Goal: Task Accomplishment & Management: Use online tool/utility

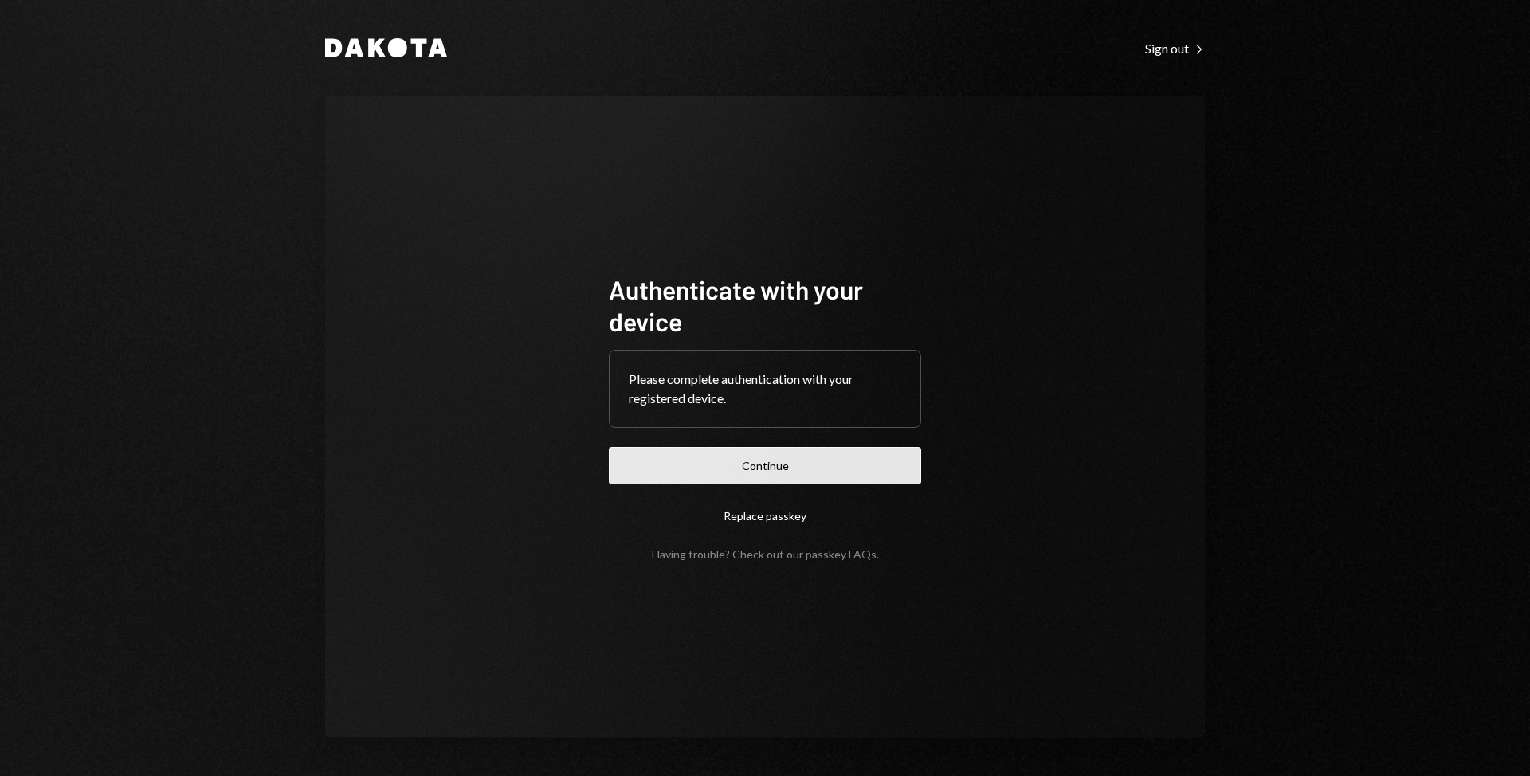
click at [773, 462] on button "Continue" at bounding box center [765, 465] width 312 height 37
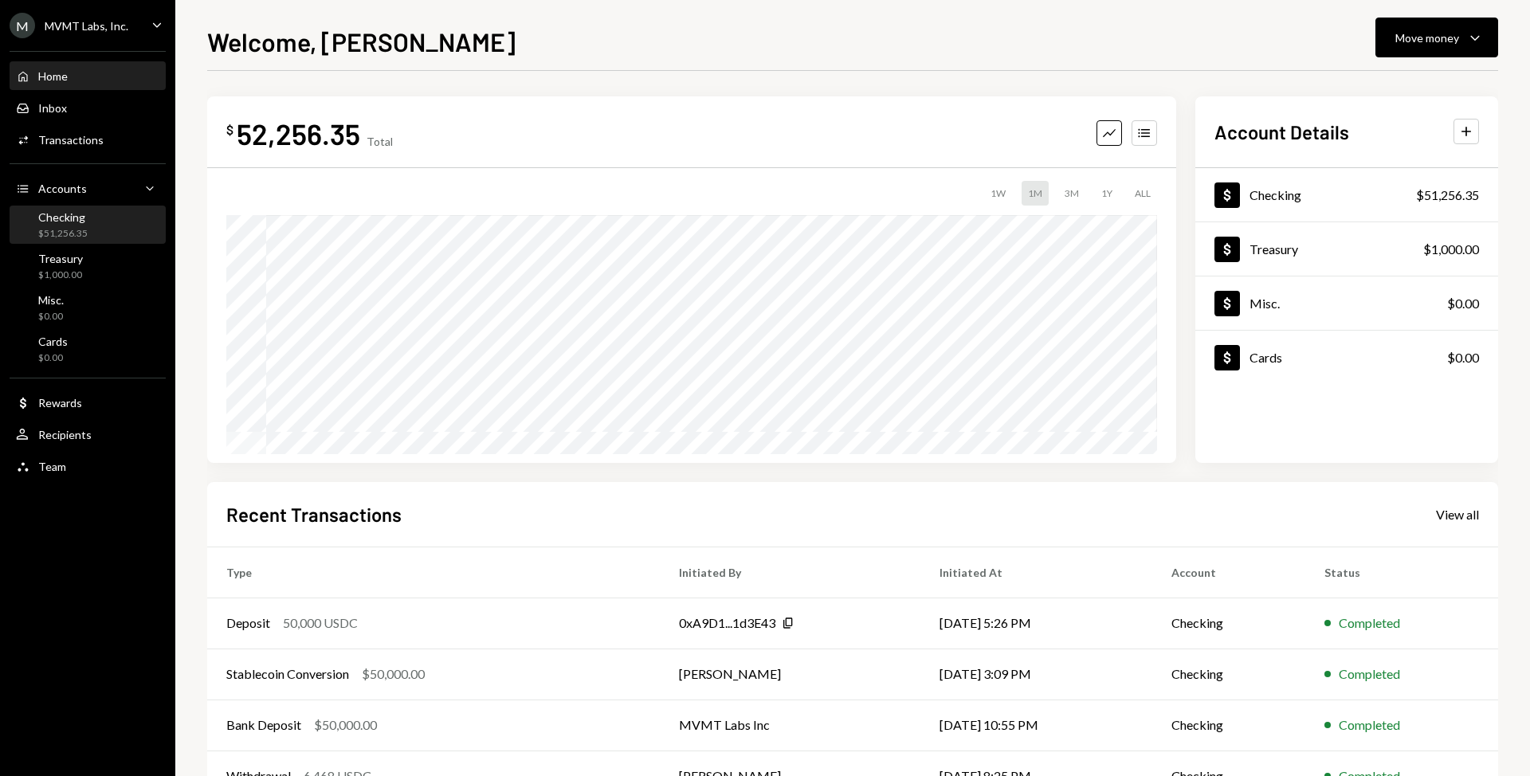
click at [110, 237] on div "Checking $51,256.35" at bounding box center [87, 225] width 143 height 30
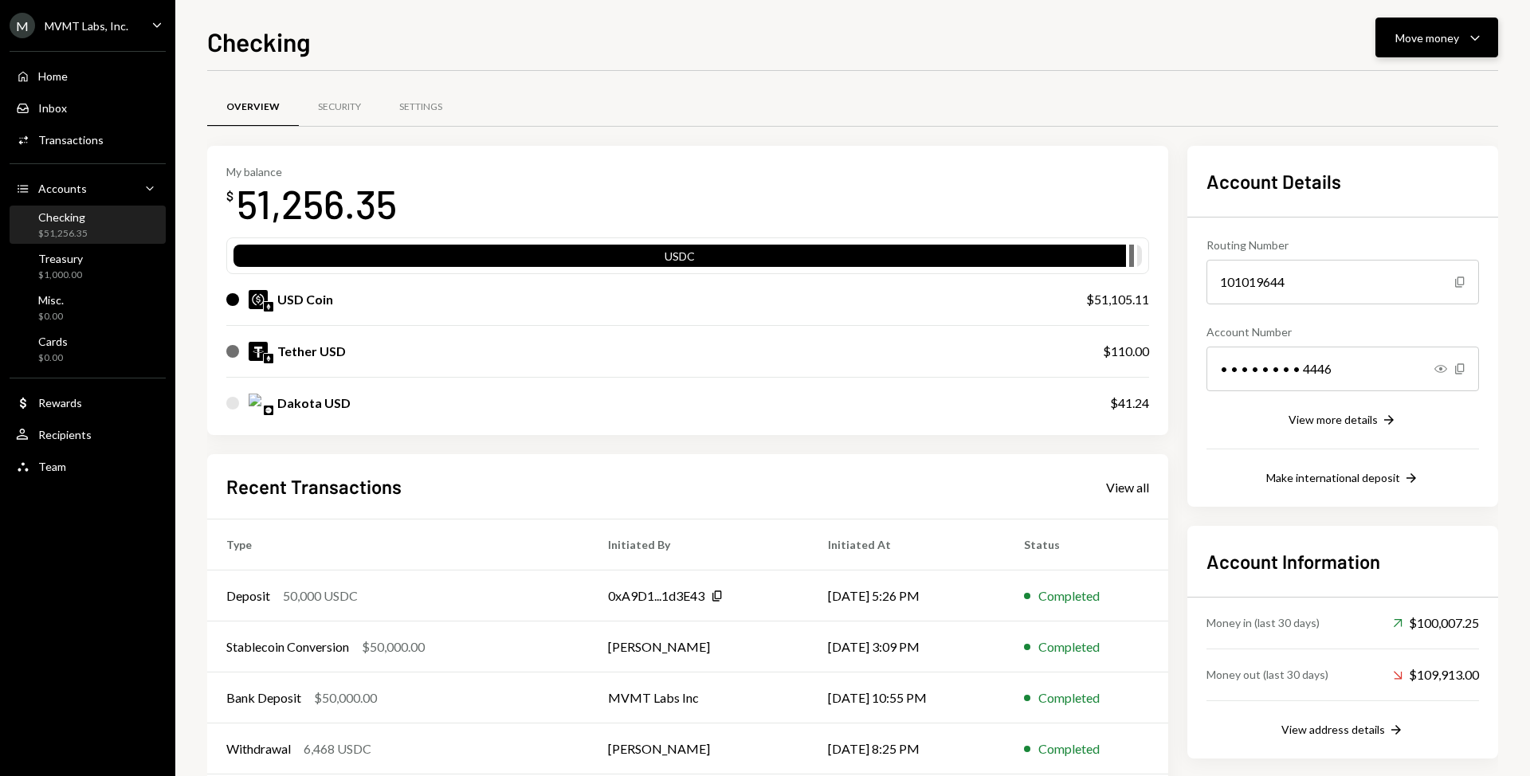
click at [1399, 38] on div "Move money" at bounding box center [1427, 37] width 64 height 17
click at [1393, 80] on div "Send" at bounding box center [1424, 85] width 116 height 17
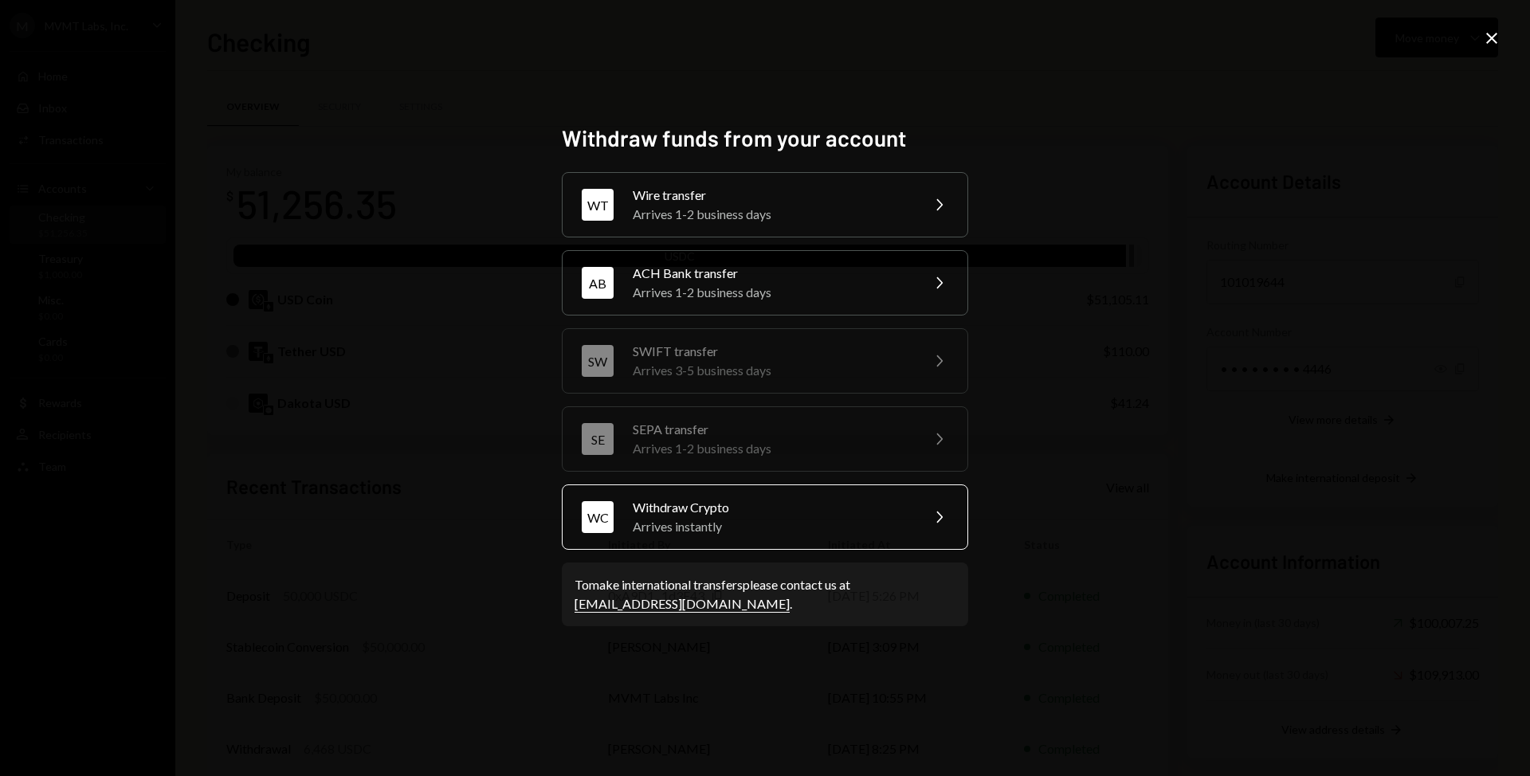
click at [879, 509] on div "Withdraw Crypto" at bounding box center [771, 507] width 277 height 19
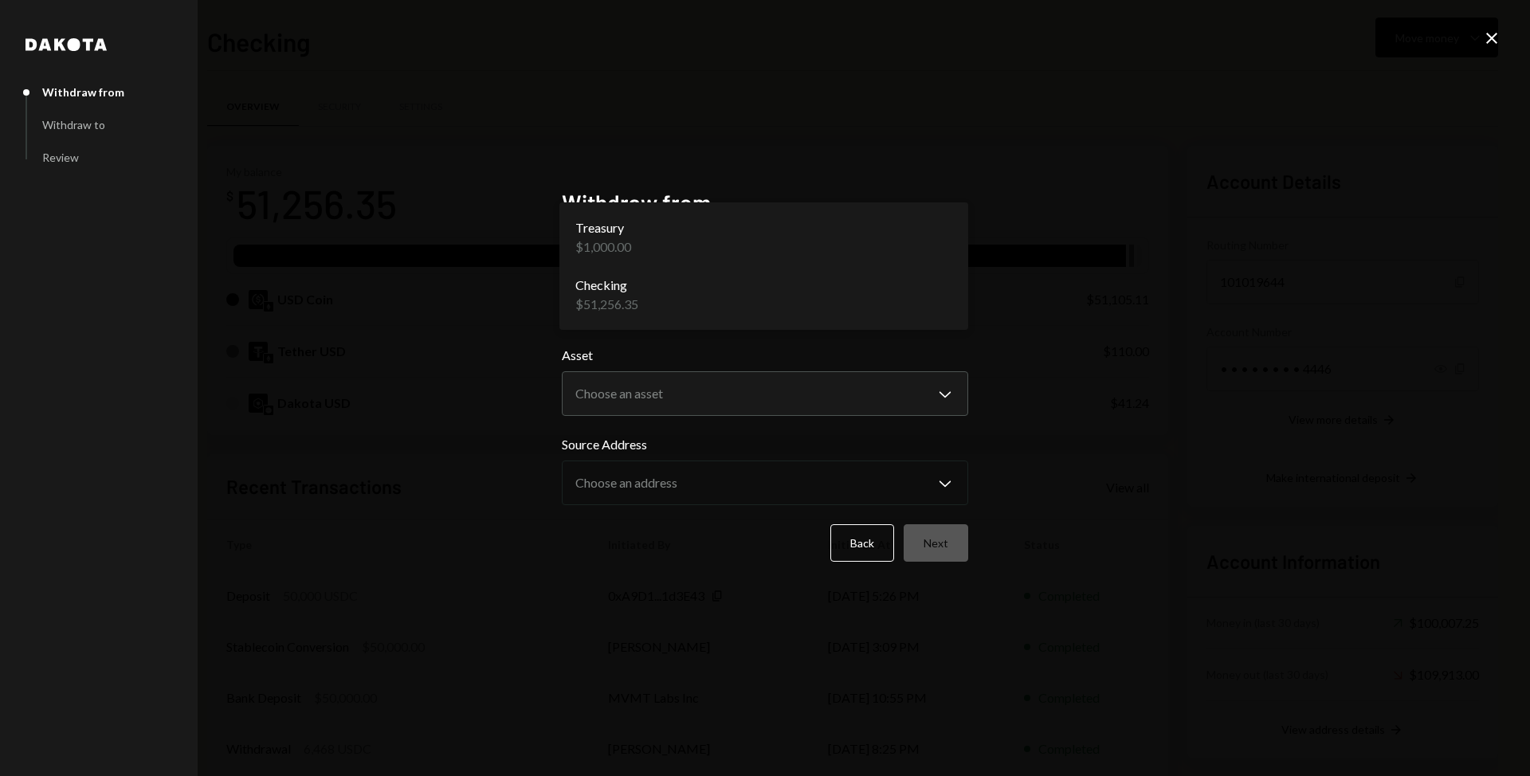
click at [872, 296] on body "M MVMT Labs, Inc. Caret Down Home Home Inbox Inbox Activities Transactions Acco…" at bounding box center [765, 388] width 1530 height 776
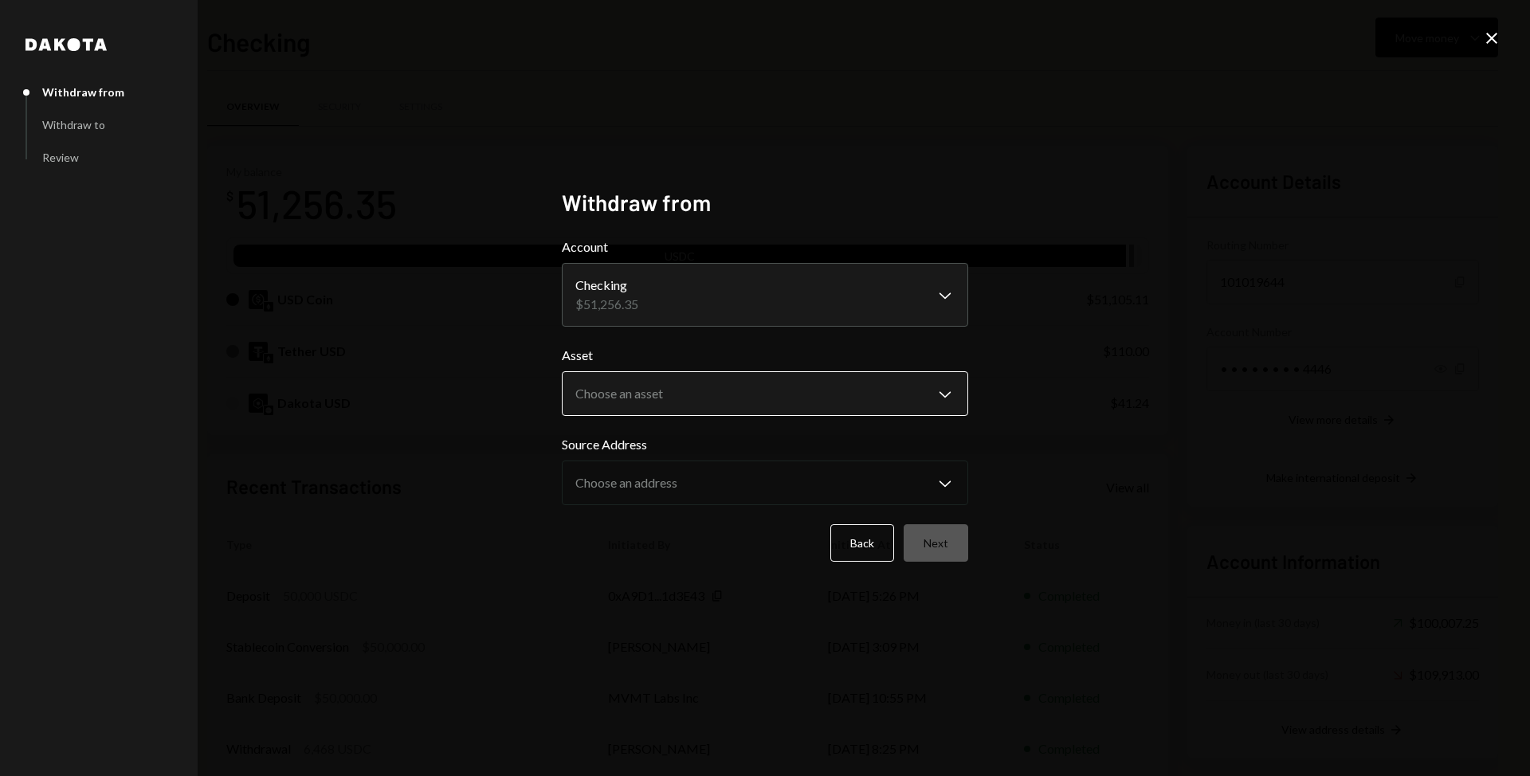
click at [885, 403] on body "M MVMT Labs, Inc. Caret Down Home Home Inbox Inbox Activities Transactions Acco…" at bounding box center [765, 388] width 1530 height 776
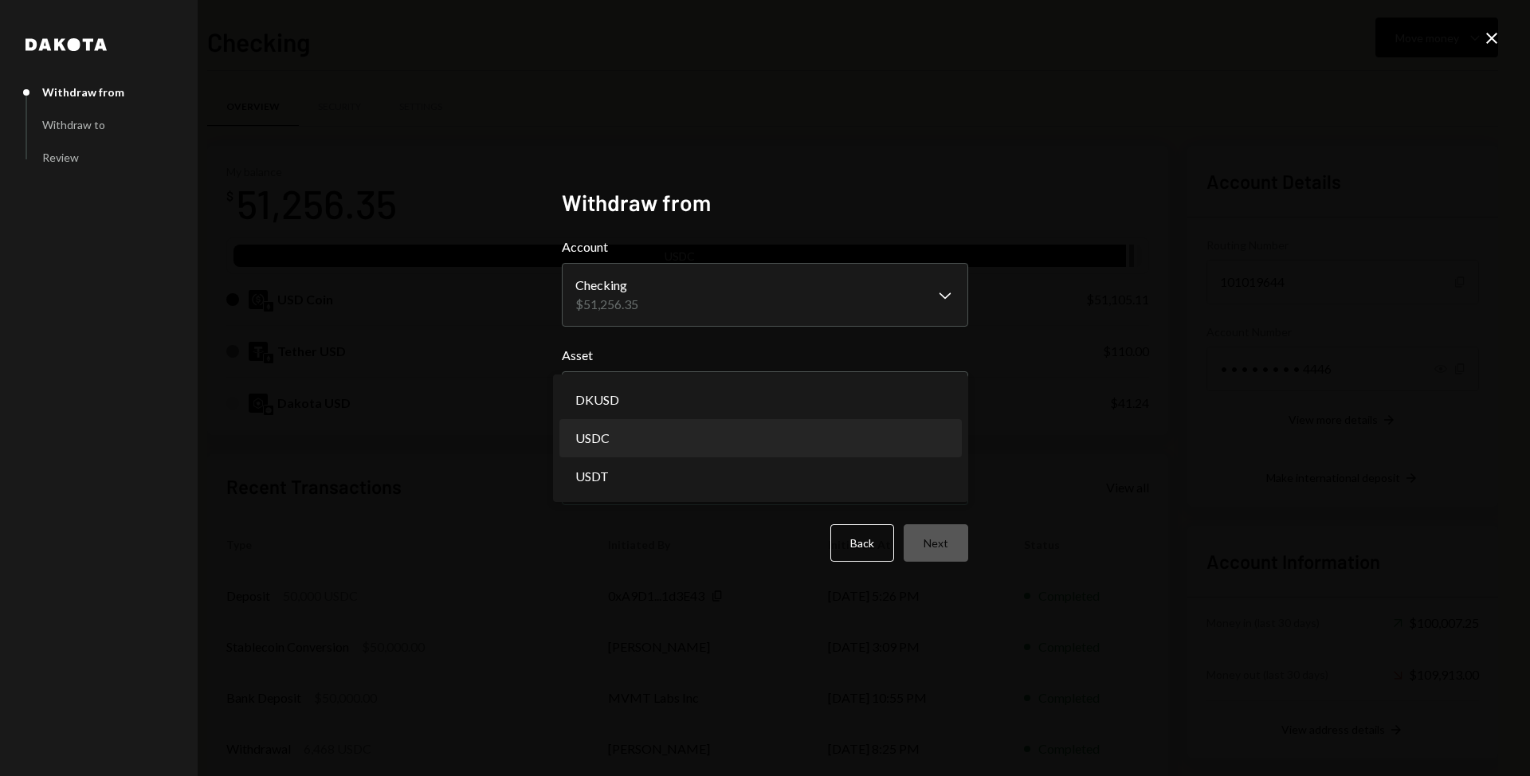
select select "****"
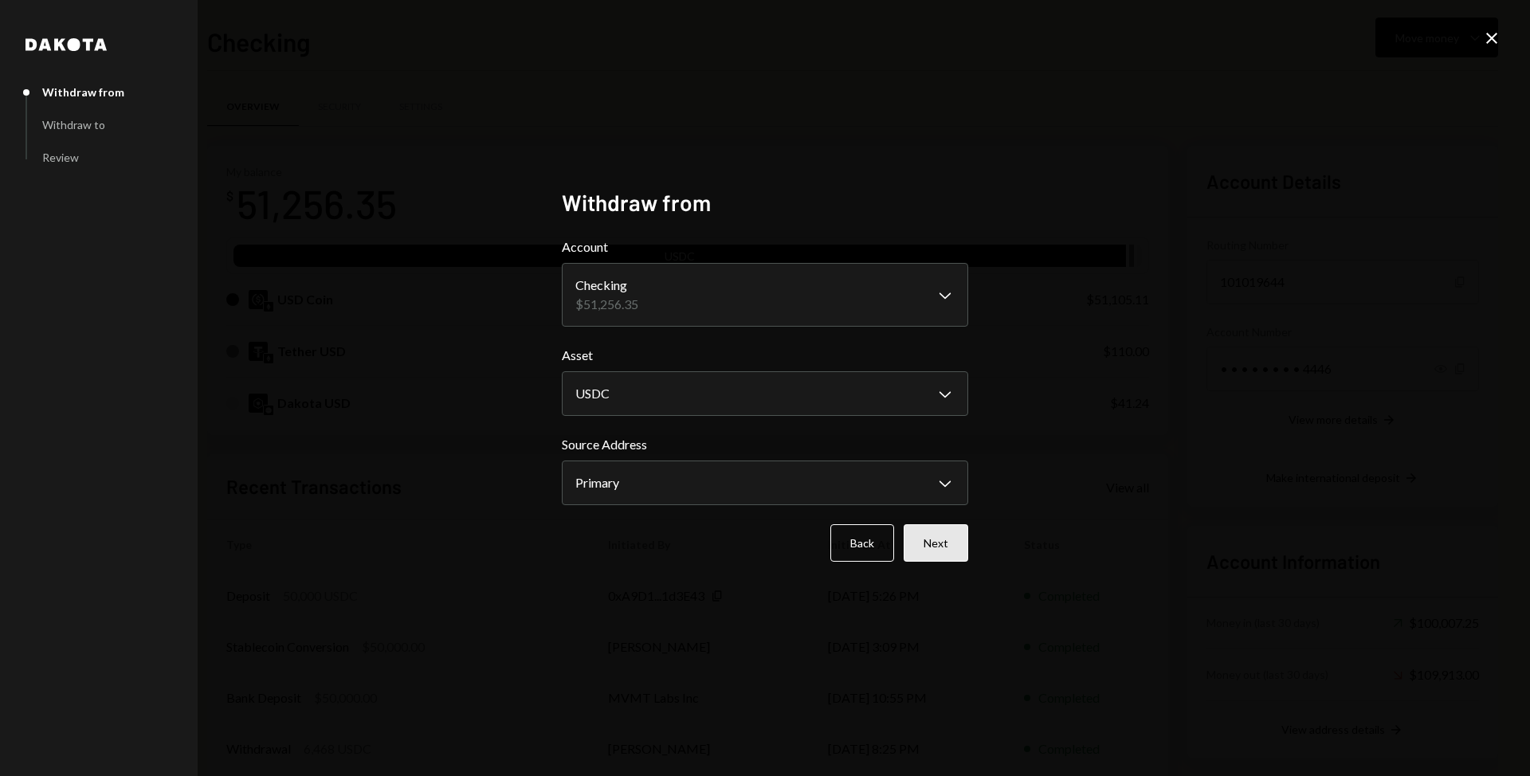
click at [936, 535] on button "Next" at bounding box center [936, 542] width 65 height 37
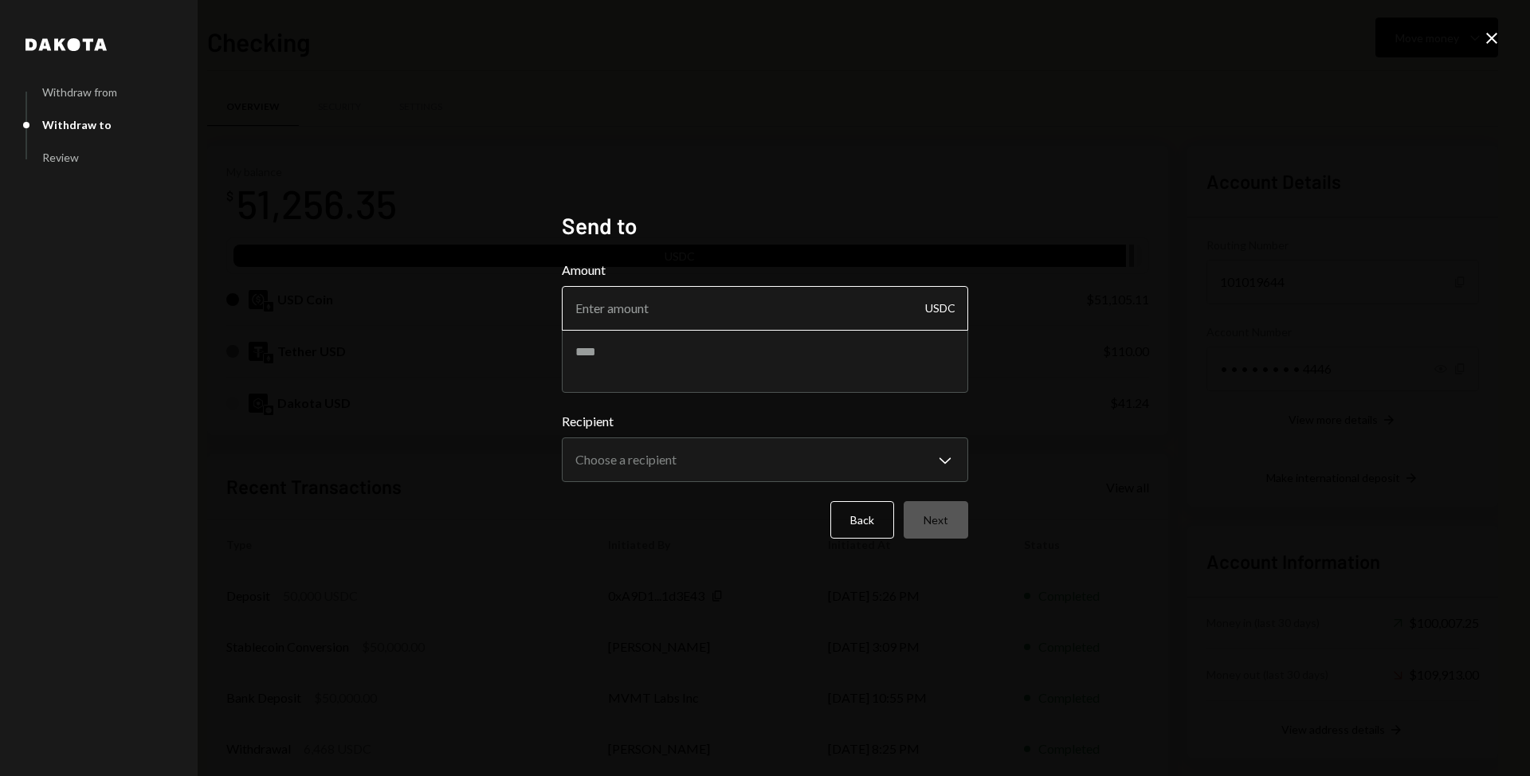
click at [802, 305] on input "Amount" at bounding box center [765, 308] width 406 height 45
type input "13400"
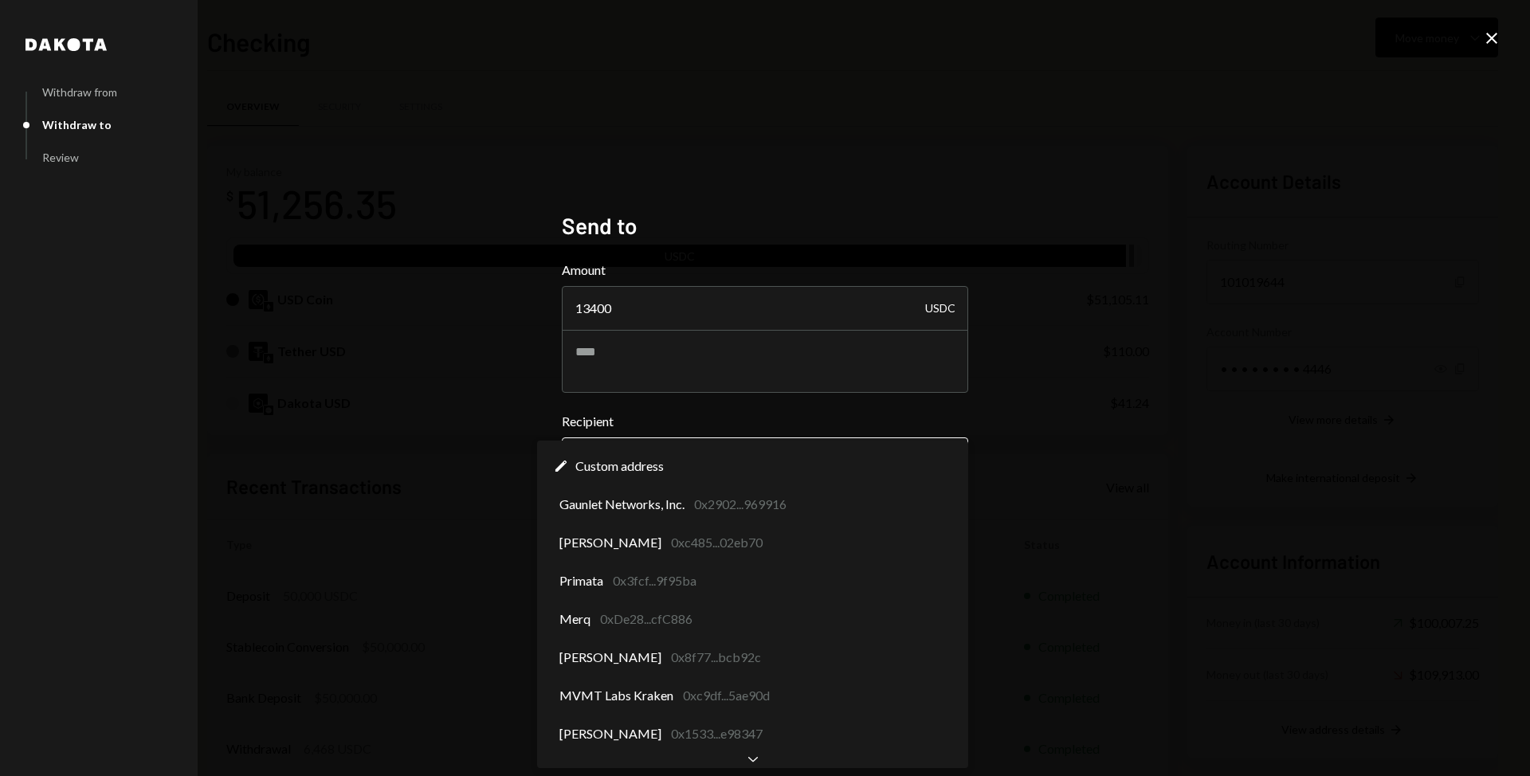
click at [792, 464] on body "M MVMT Labs, Inc. Caret Down Home Home Inbox Inbox Activities Transactions Acco…" at bounding box center [765, 388] width 1530 height 776
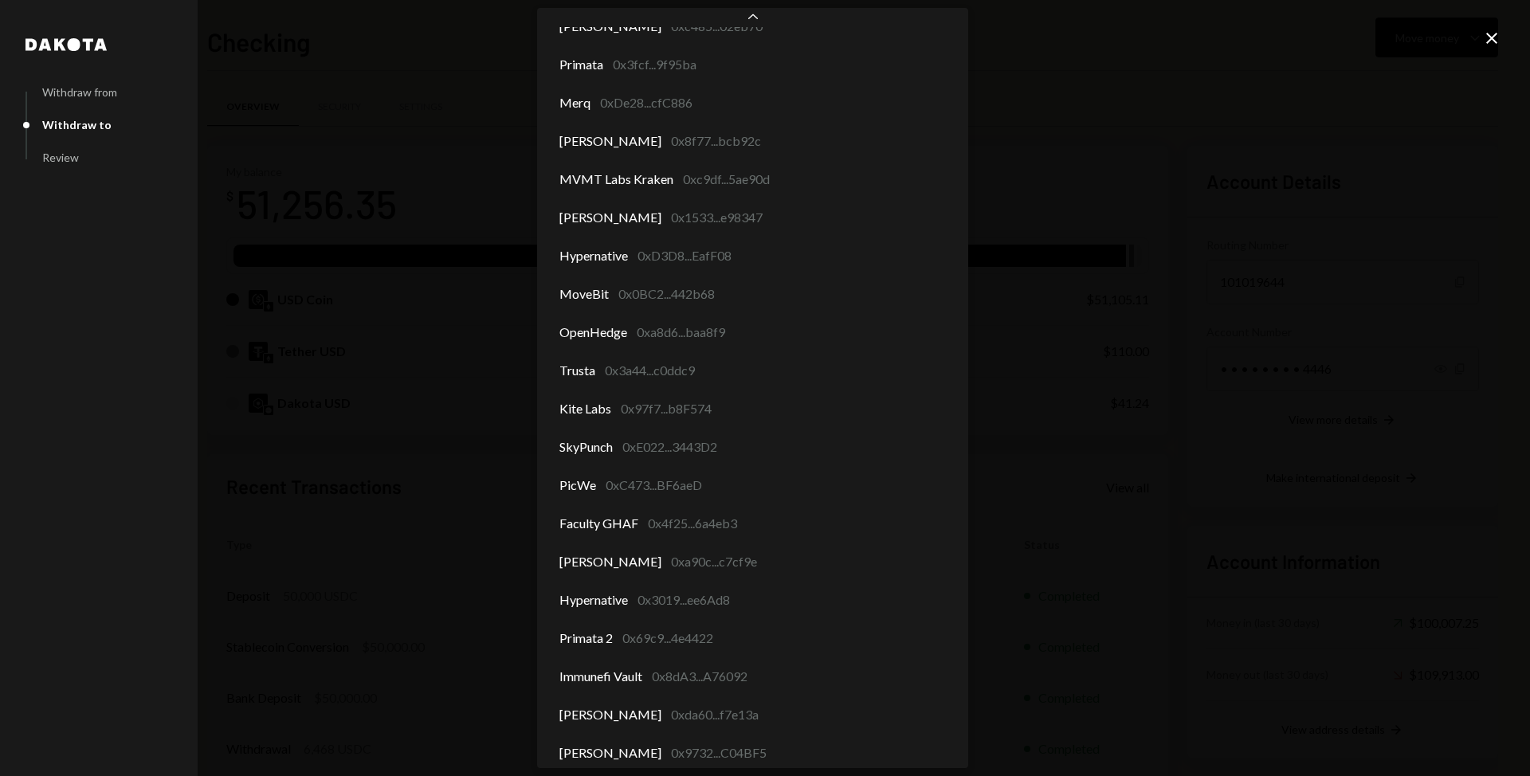
scroll to position [151, 0]
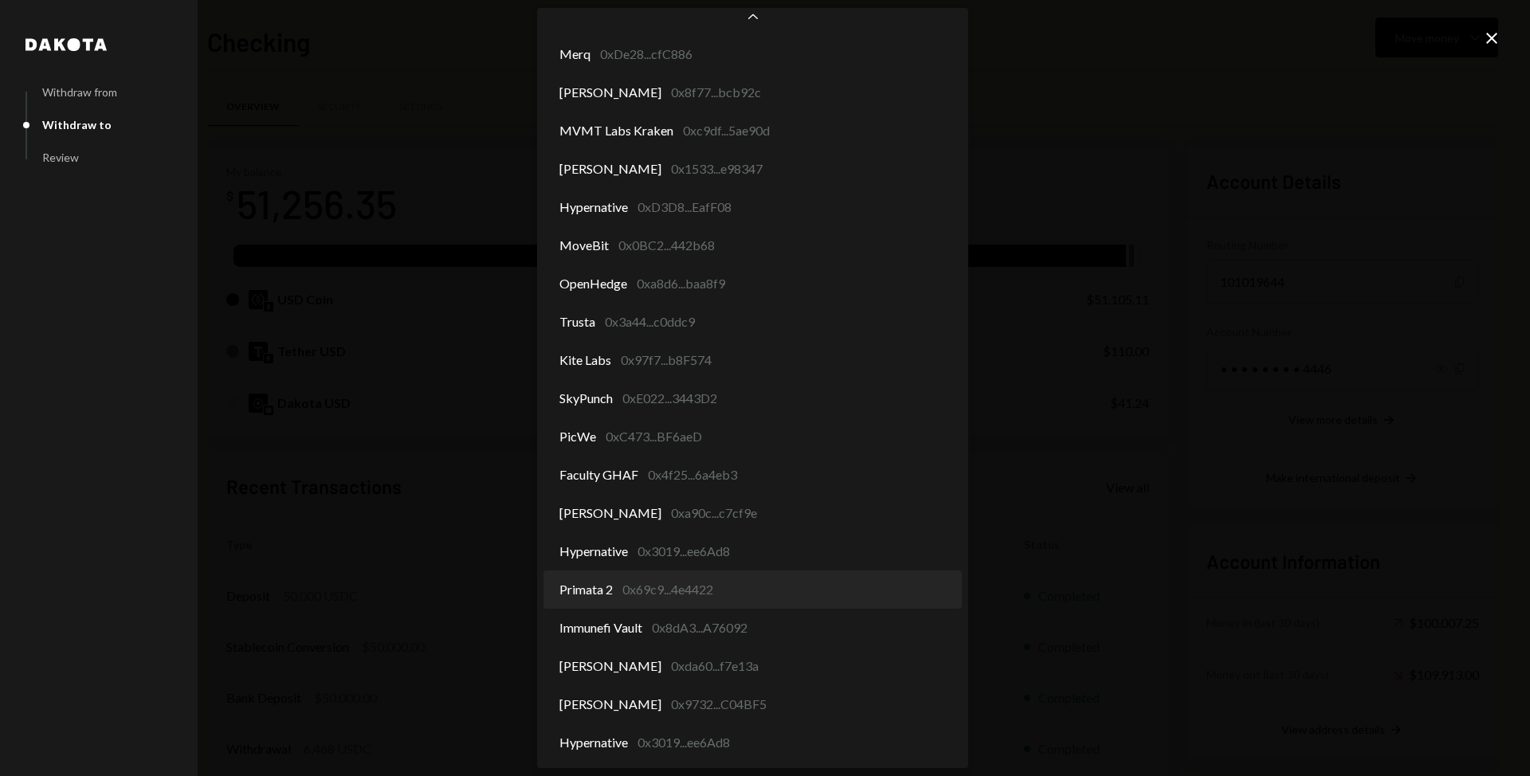
select select "**********"
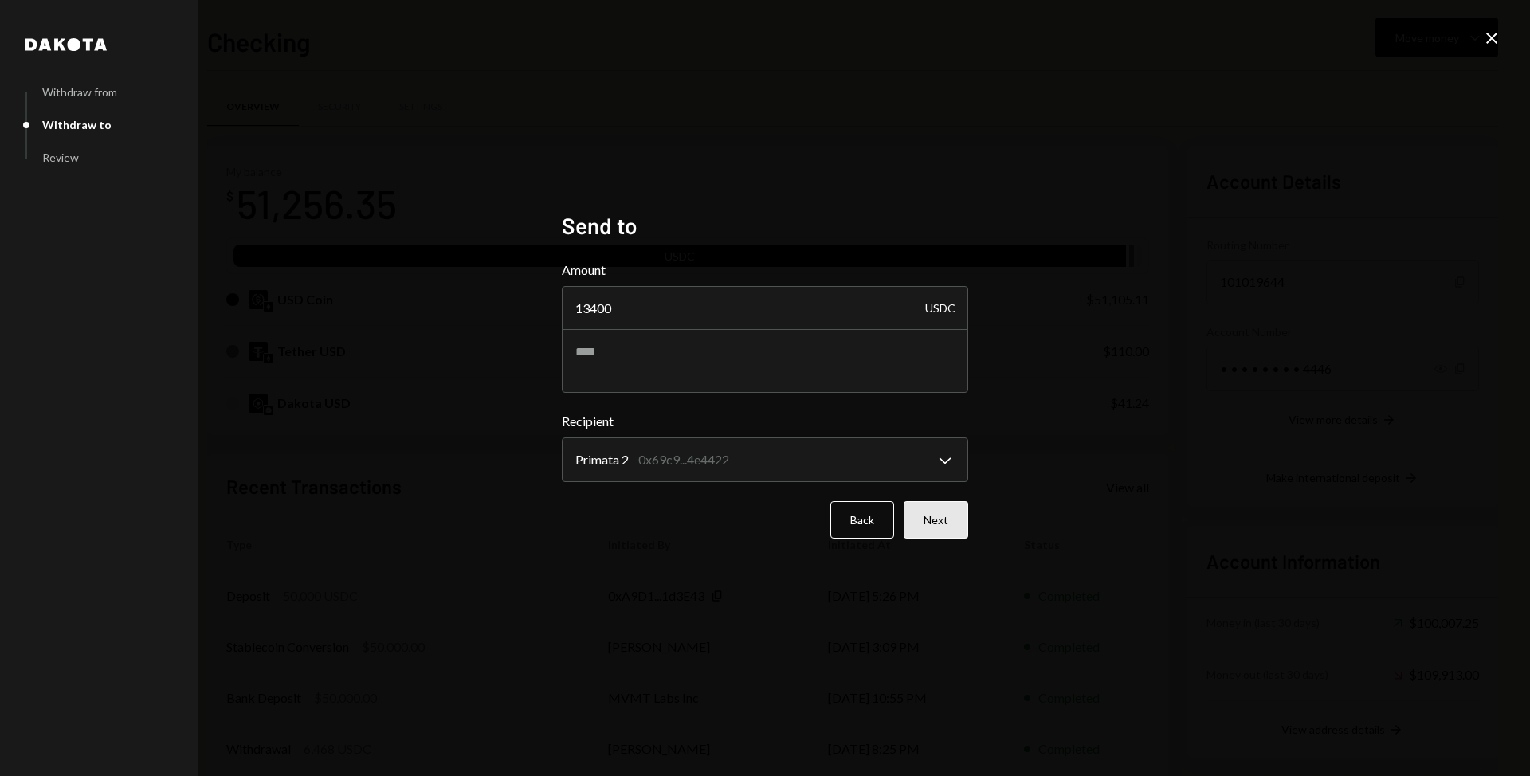
click at [947, 518] on button "Next" at bounding box center [936, 519] width 65 height 37
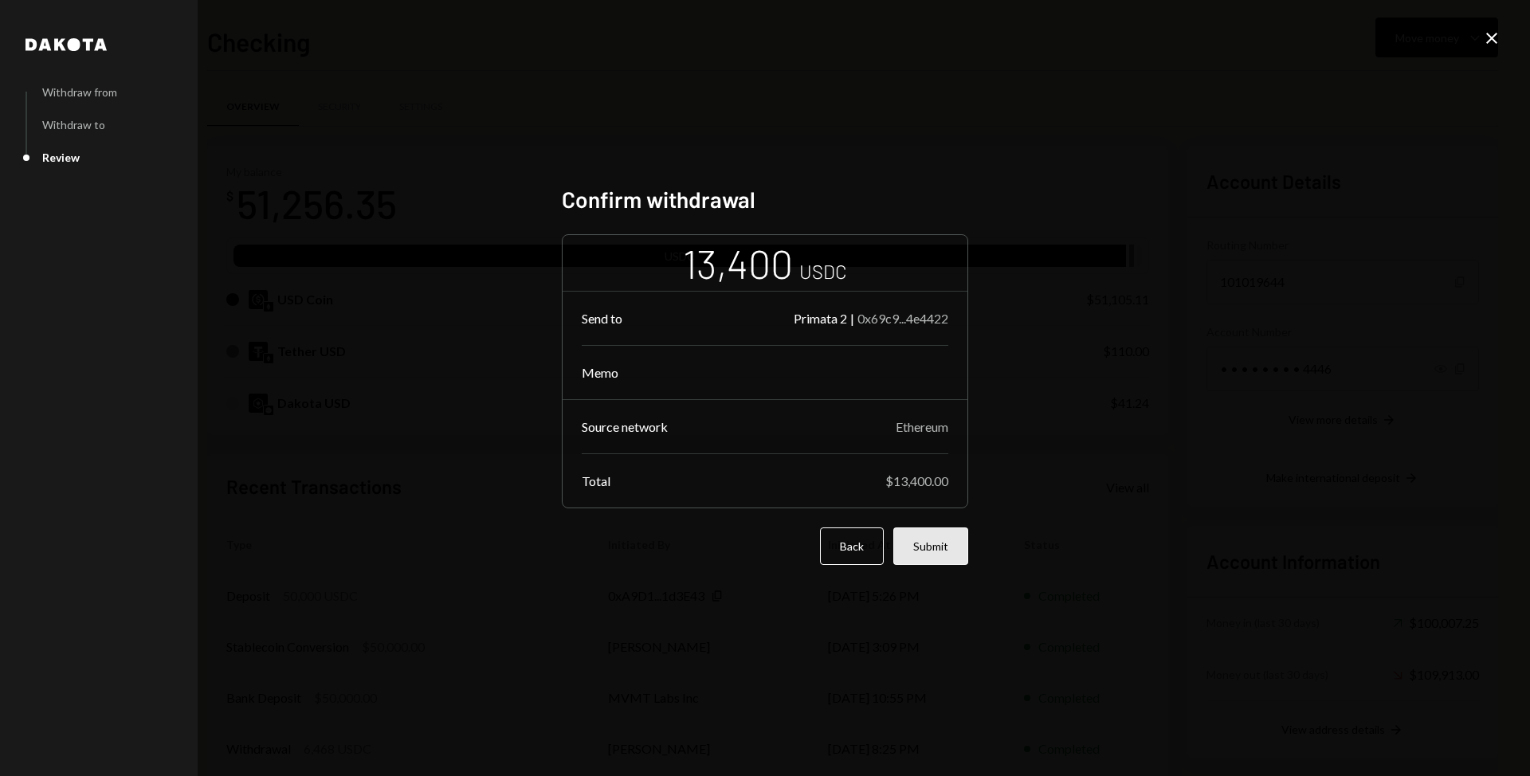
click at [933, 543] on button "Submit" at bounding box center [930, 546] width 75 height 37
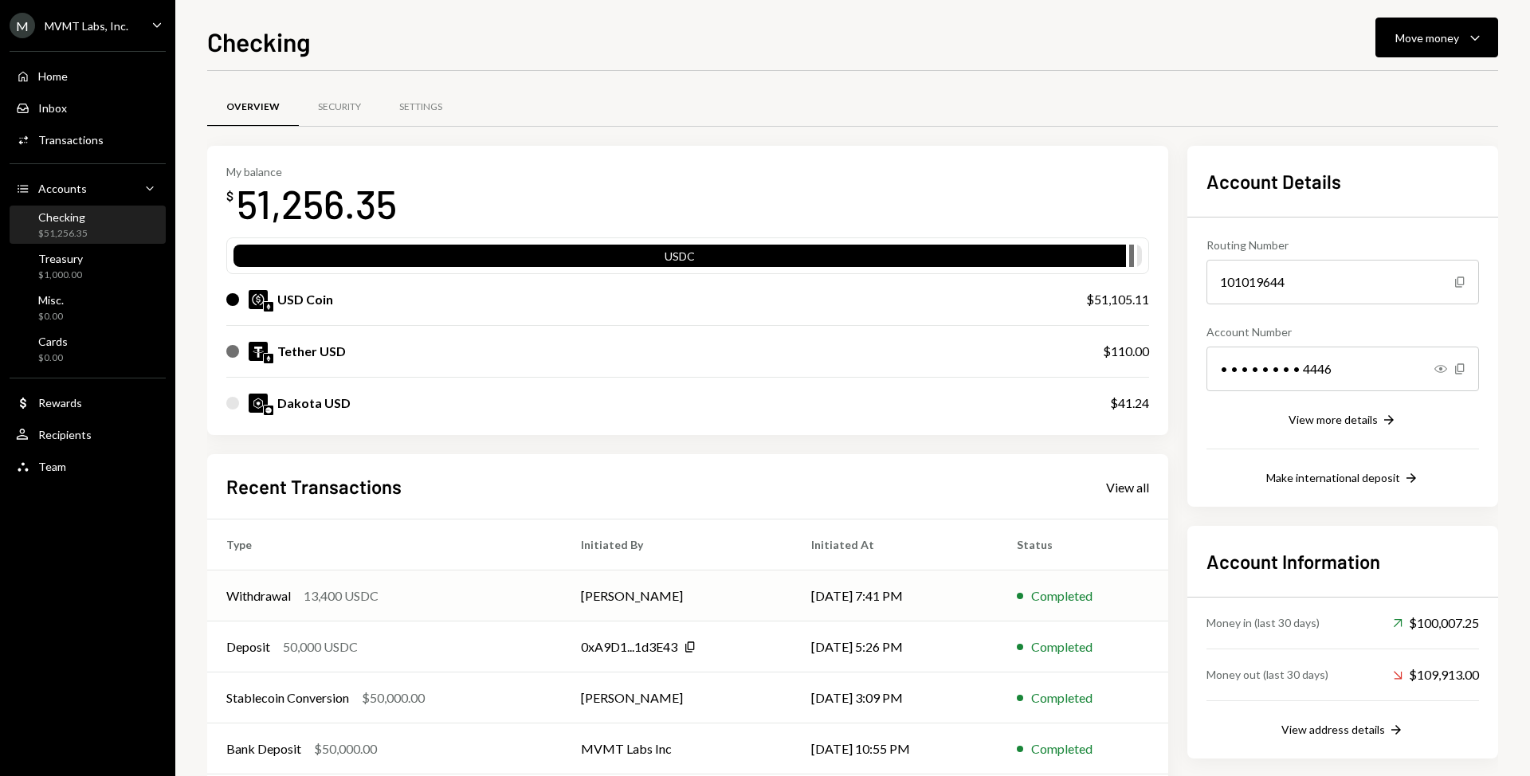
click at [651, 579] on td "[PERSON_NAME]" at bounding box center [677, 596] width 230 height 51
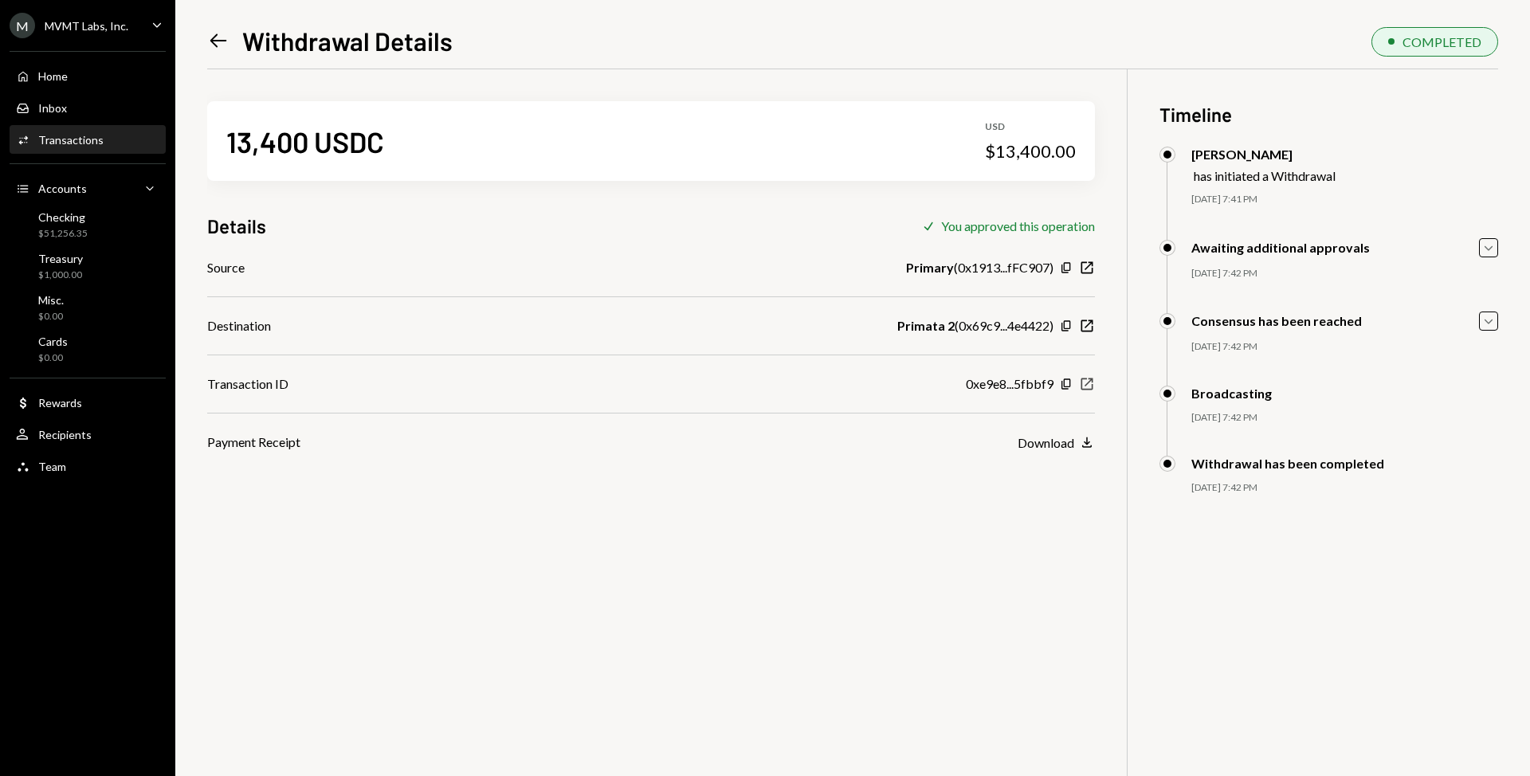
click at [1084, 389] on icon "button" at bounding box center [1087, 385] width 12 height 12
click at [92, 207] on div "Checking $51,256.35" at bounding box center [87, 225] width 143 height 37
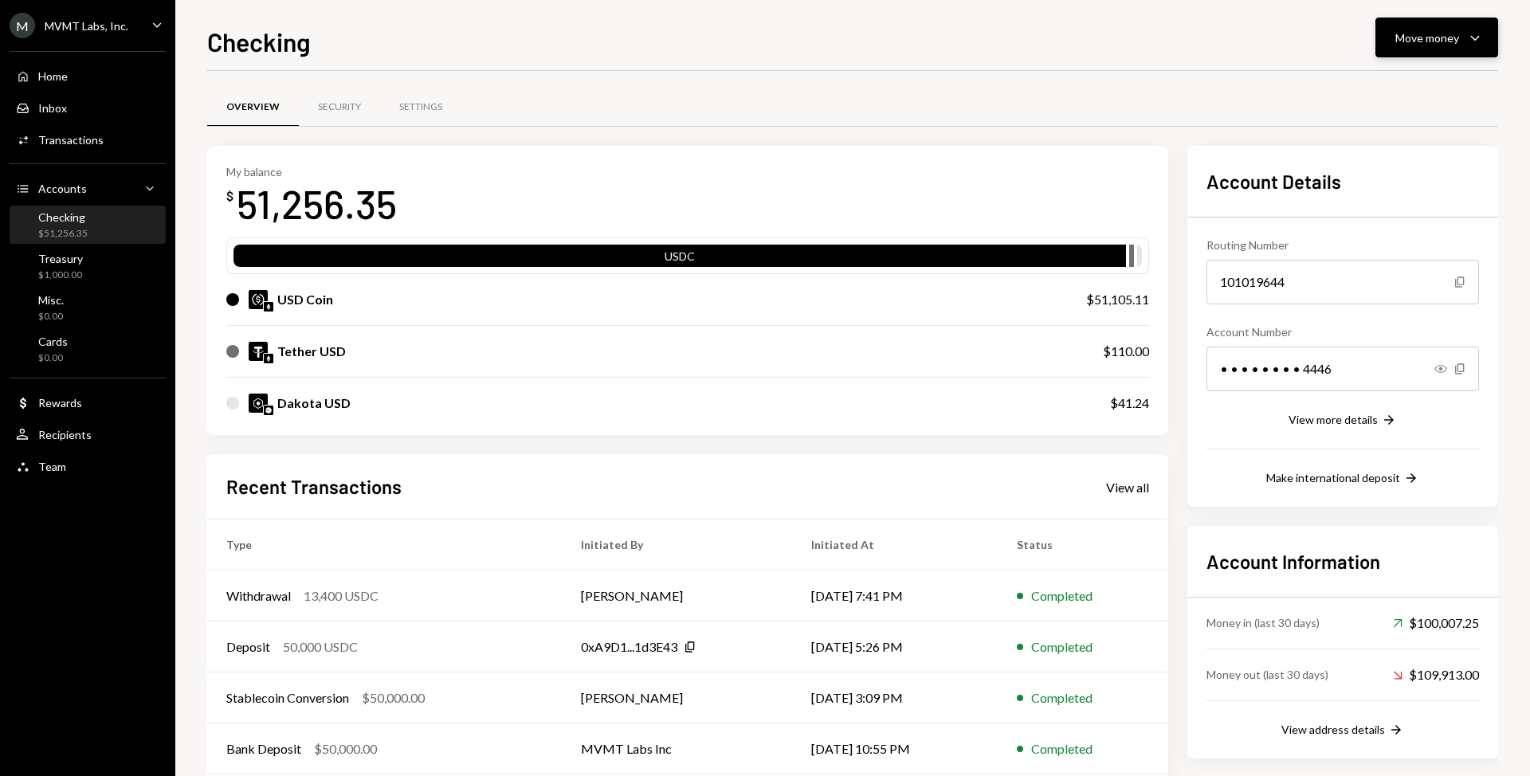
click at [1394, 46] on button "Move money Caret Down" at bounding box center [1436, 38] width 123 height 40
click at [1379, 87] on div "Send" at bounding box center [1424, 85] width 116 height 17
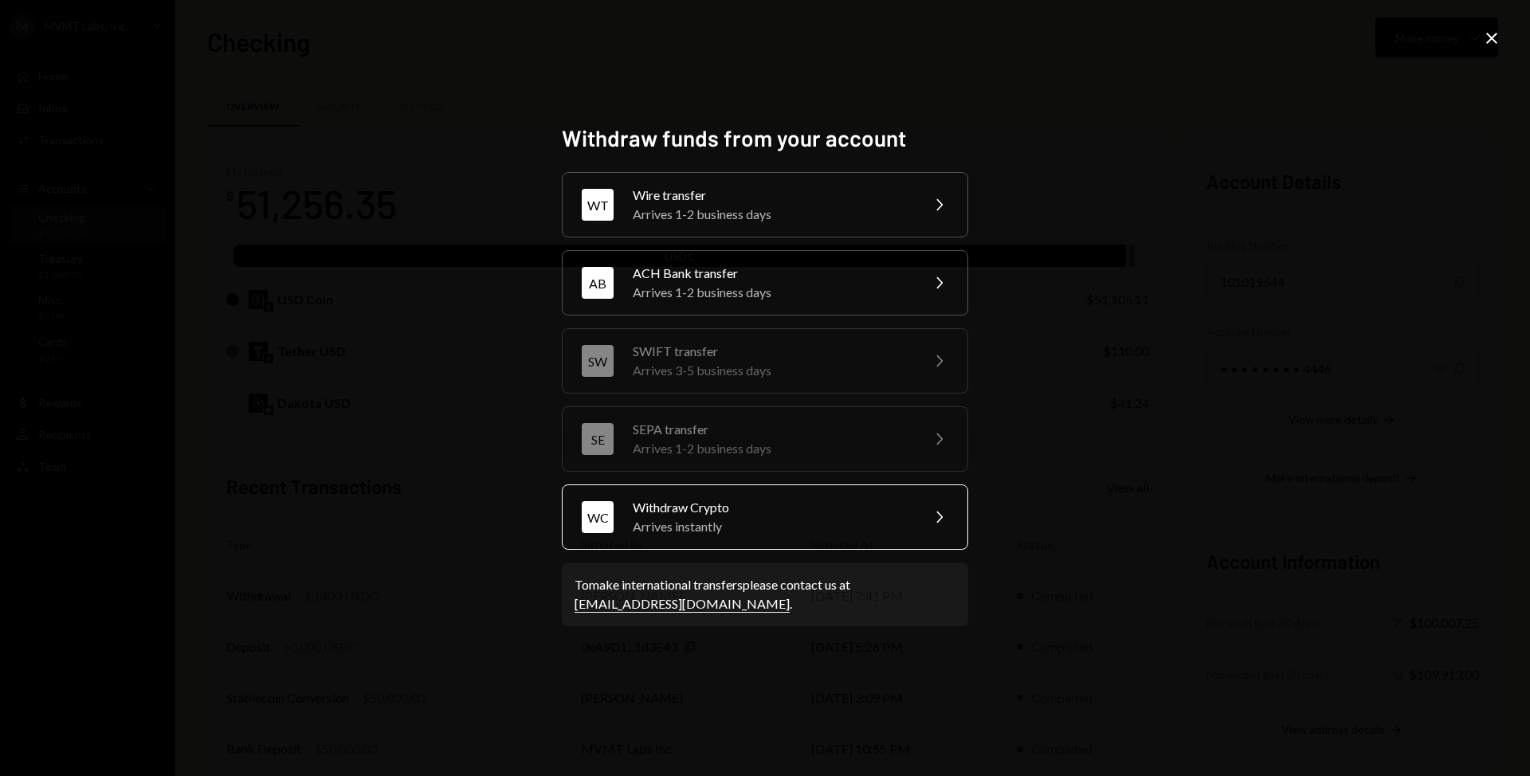
click at [687, 532] on div "Arrives instantly" at bounding box center [771, 526] width 277 height 19
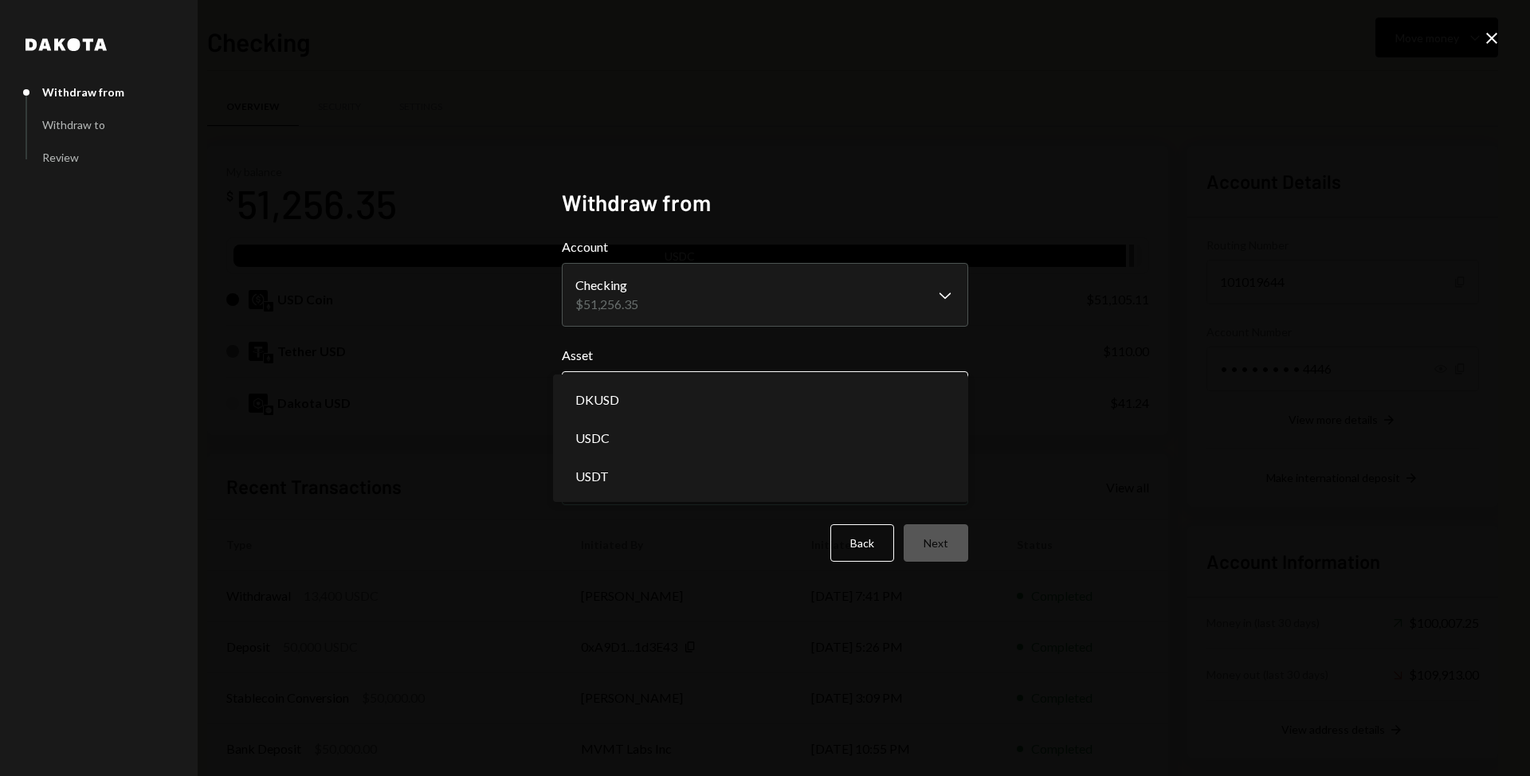
click at [781, 380] on body "M MVMT Labs, Inc. Caret Down Home Home Inbox Inbox Activities Transactions Acco…" at bounding box center [765, 388] width 1530 height 776
select select "****"
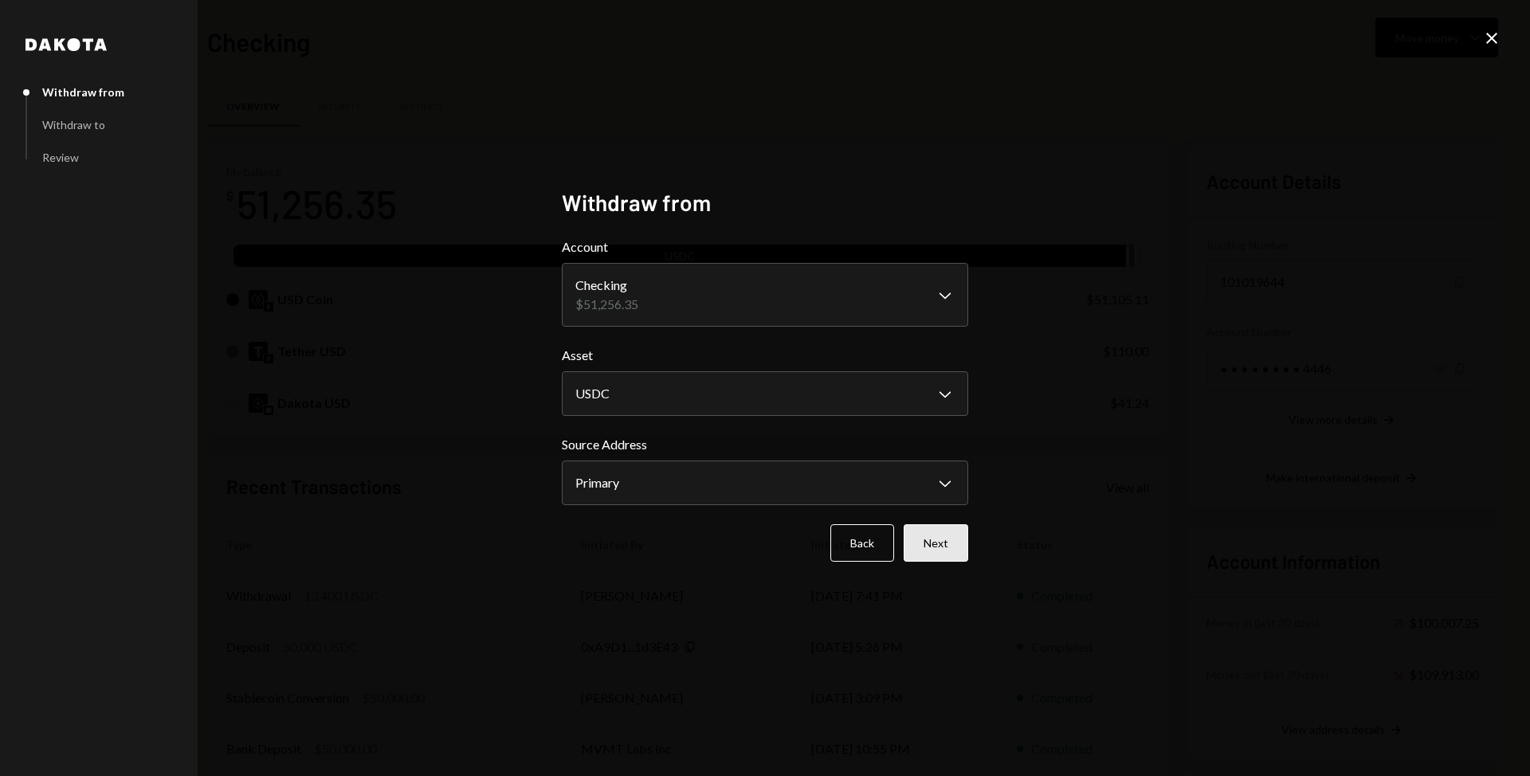
click at [936, 543] on button "Next" at bounding box center [936, 542] width 65 height 37
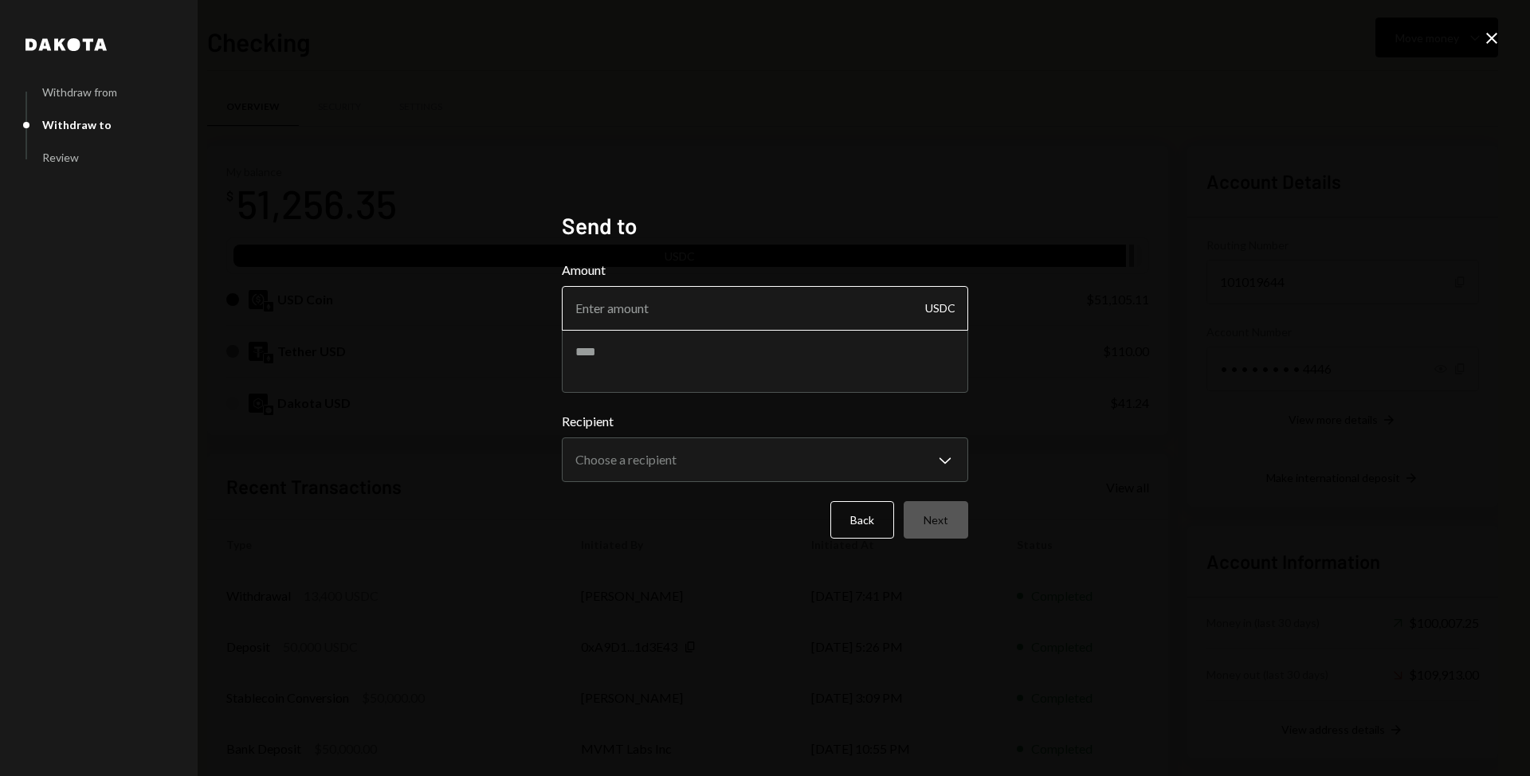
click at [742, 316] on input "Amount" at bounding box center [765, 308] width 406 height 45
type input "16666.66"
click at [672, 456] on body "M MVMT Labs, Inc. Caret Down Home Home Inbox Inbox Activities Transactions Acco…" at bounding box center [765, 388] width 1530 height 776
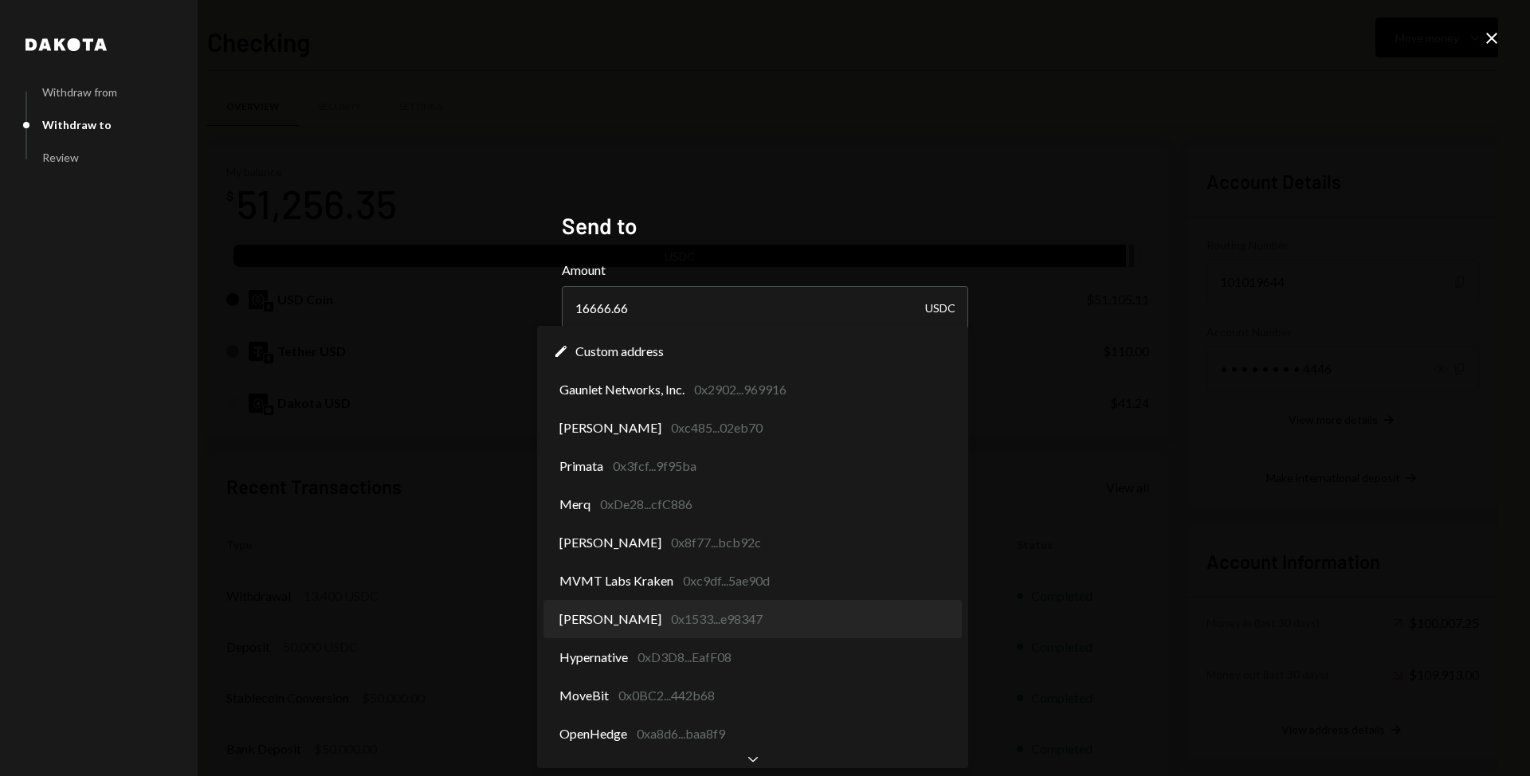
select select "**********"
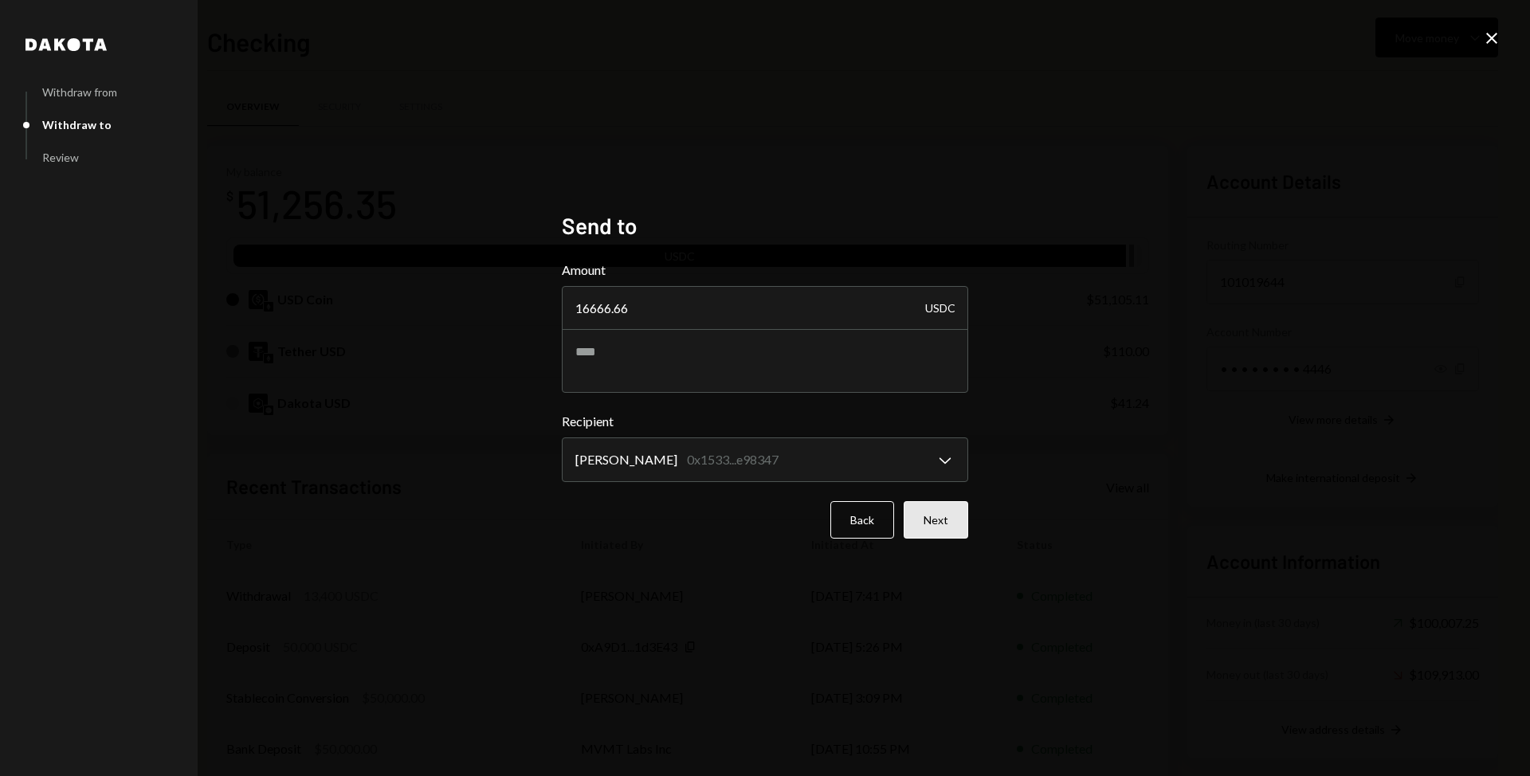
click at [943, 514] on button "Next" at bounding box center [936, 519] width 65 height 37
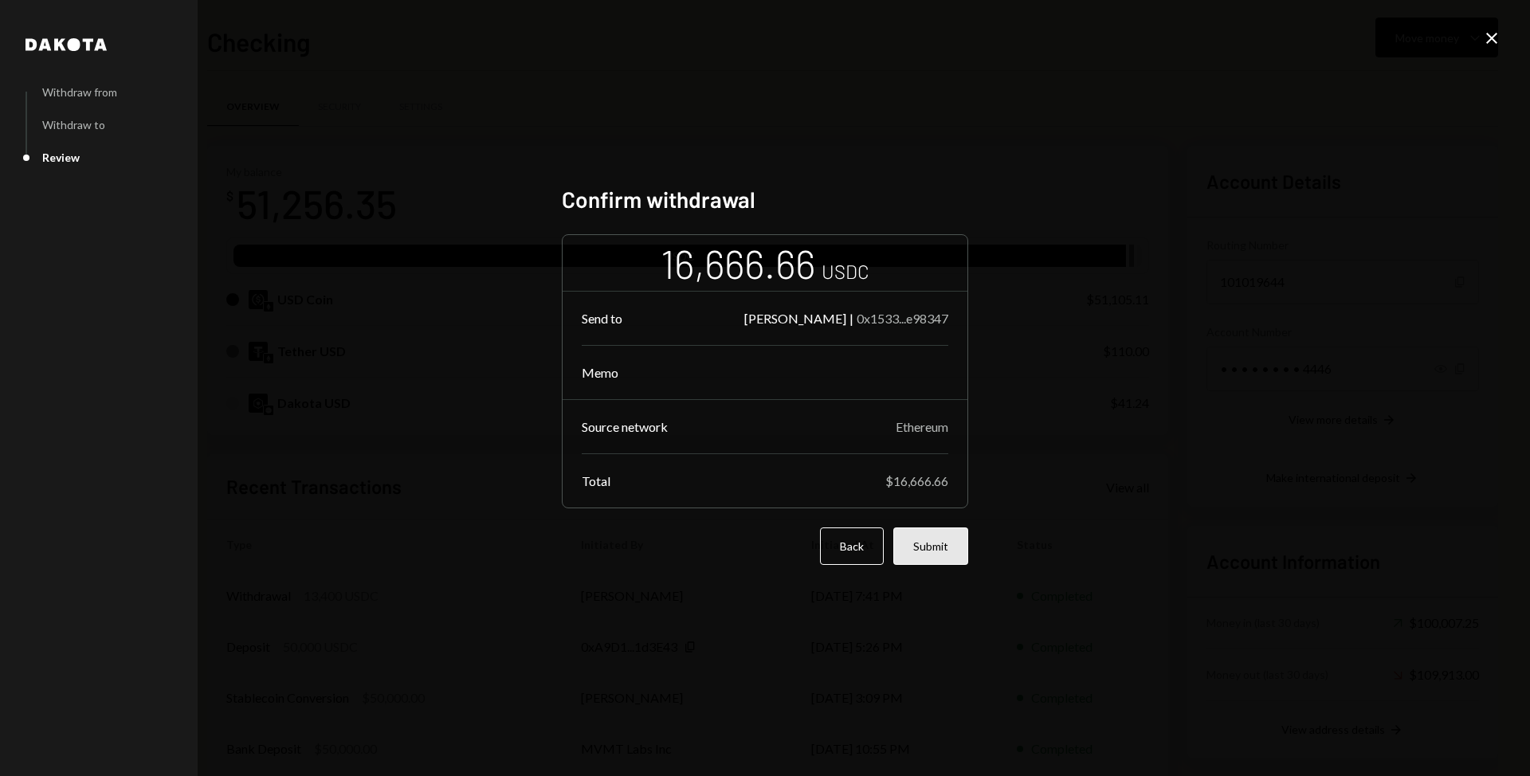
click at [916, 545] on button "Submit" at bounding box center [930, 546] width 75 height 37
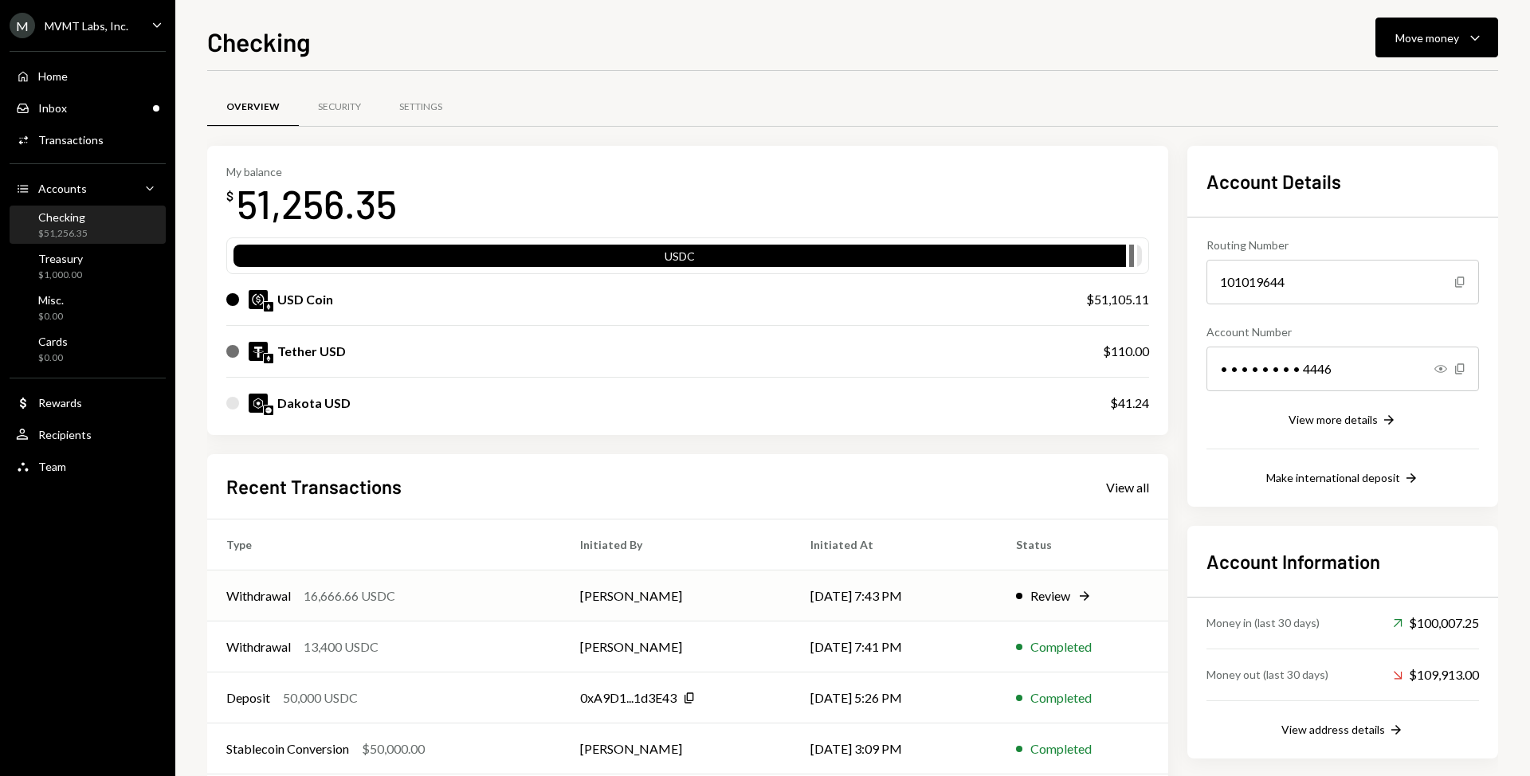
click at [466, 590] on div "Withdrawal 16,666.66 USDC" at bounding box center [384, 595] width 316 height 19
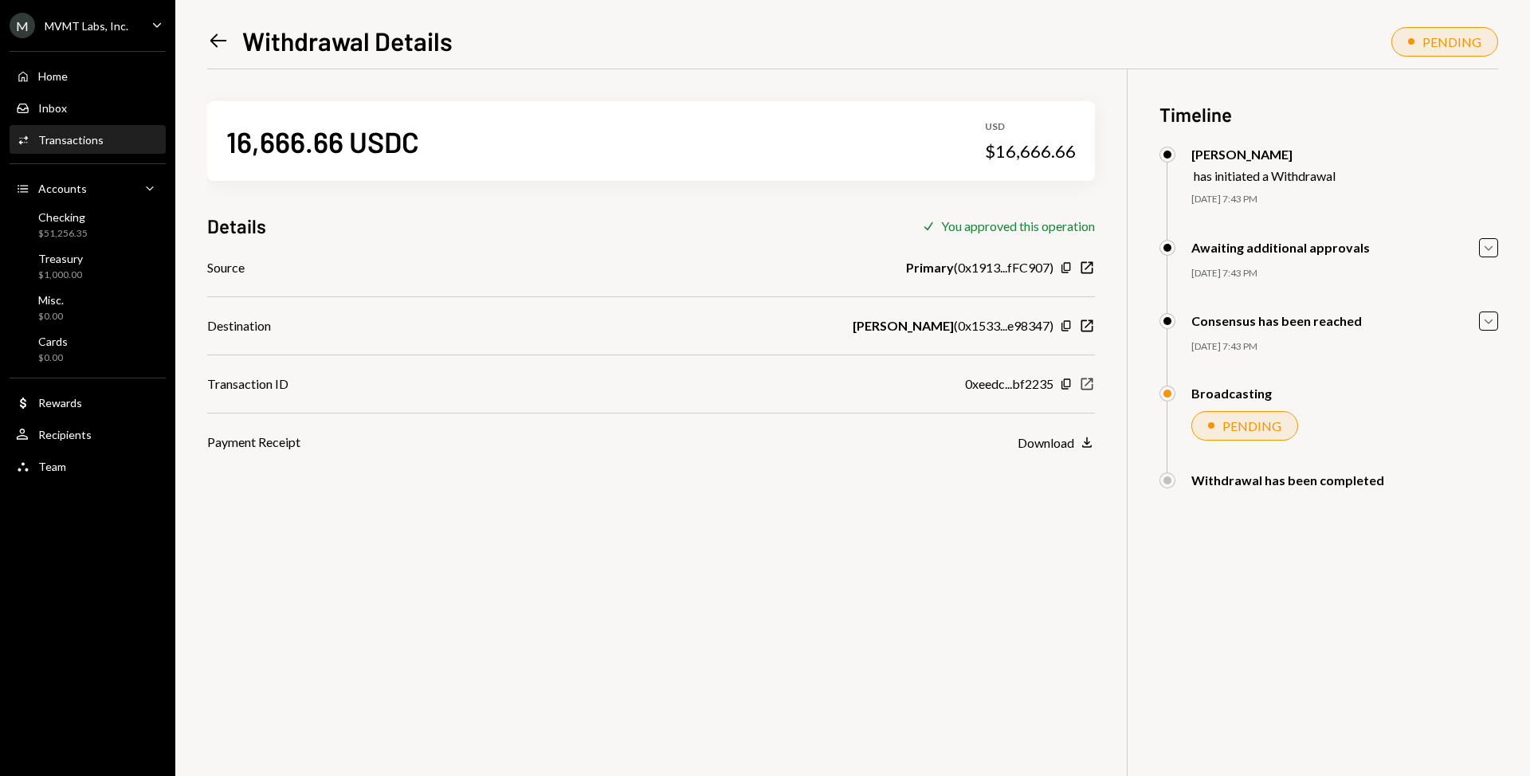
click at [1084, 385] on icon "New Window" at bounding box center [1087, 384] width 16 height 16
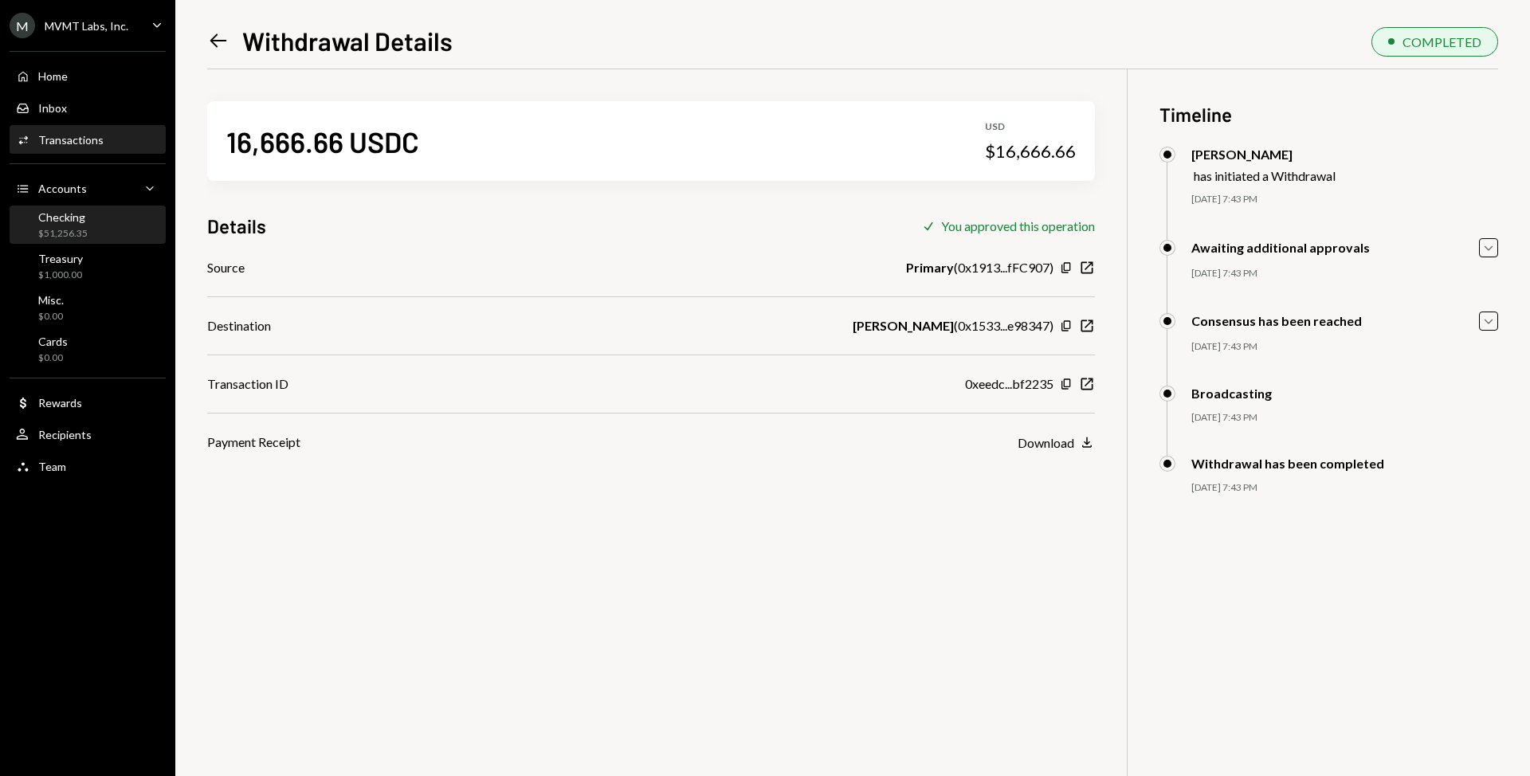
click at [109, 220] on div "Checking $51,256.35" at bounding box center [87, 225] width 143 height 30
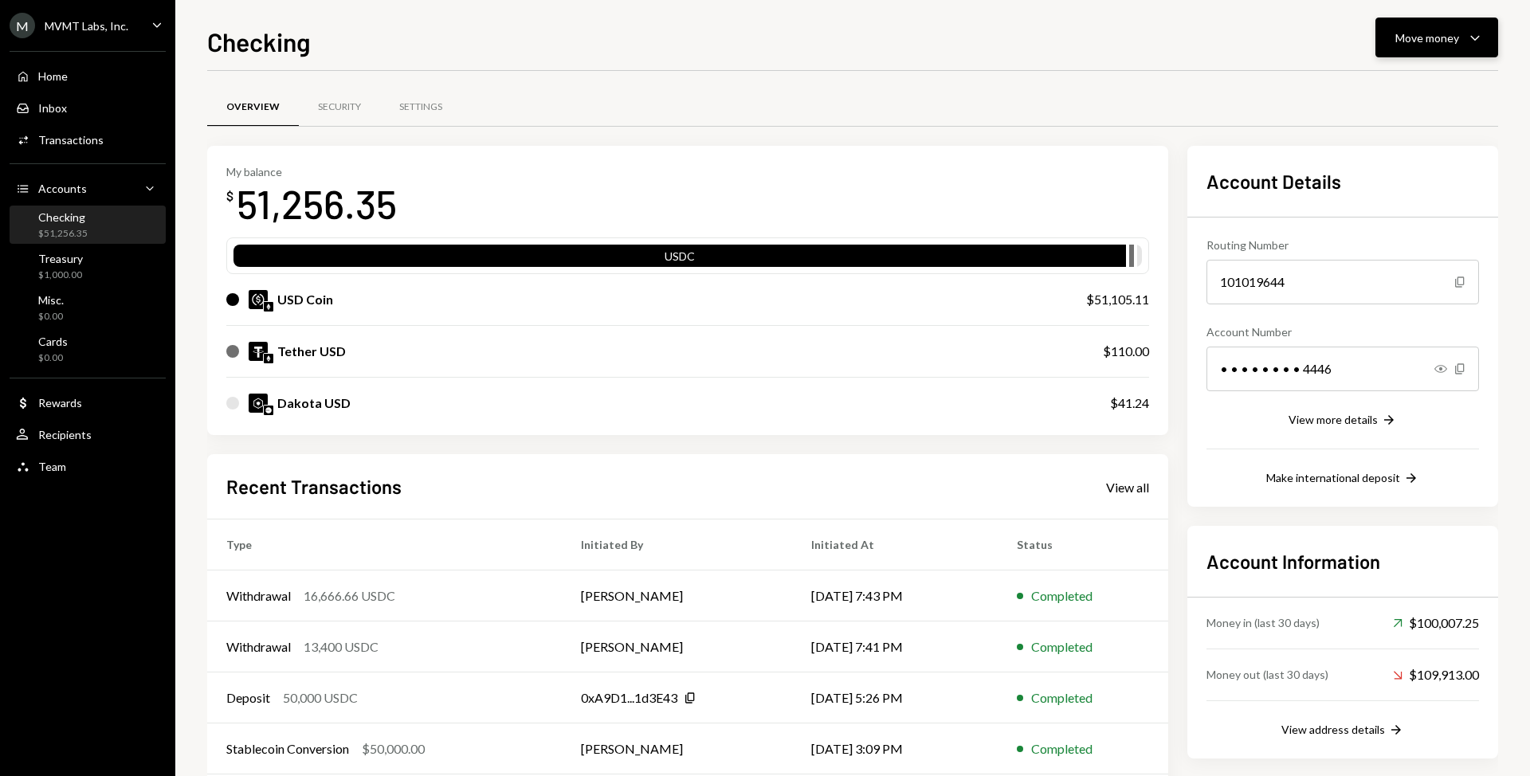
click at [1397, 42] on div "Move money" at bounding box center [1427, 37] width 64 height 17
click at [1386, 90] on div "Send" at bounding box center [1424, 85] width 116 height 17
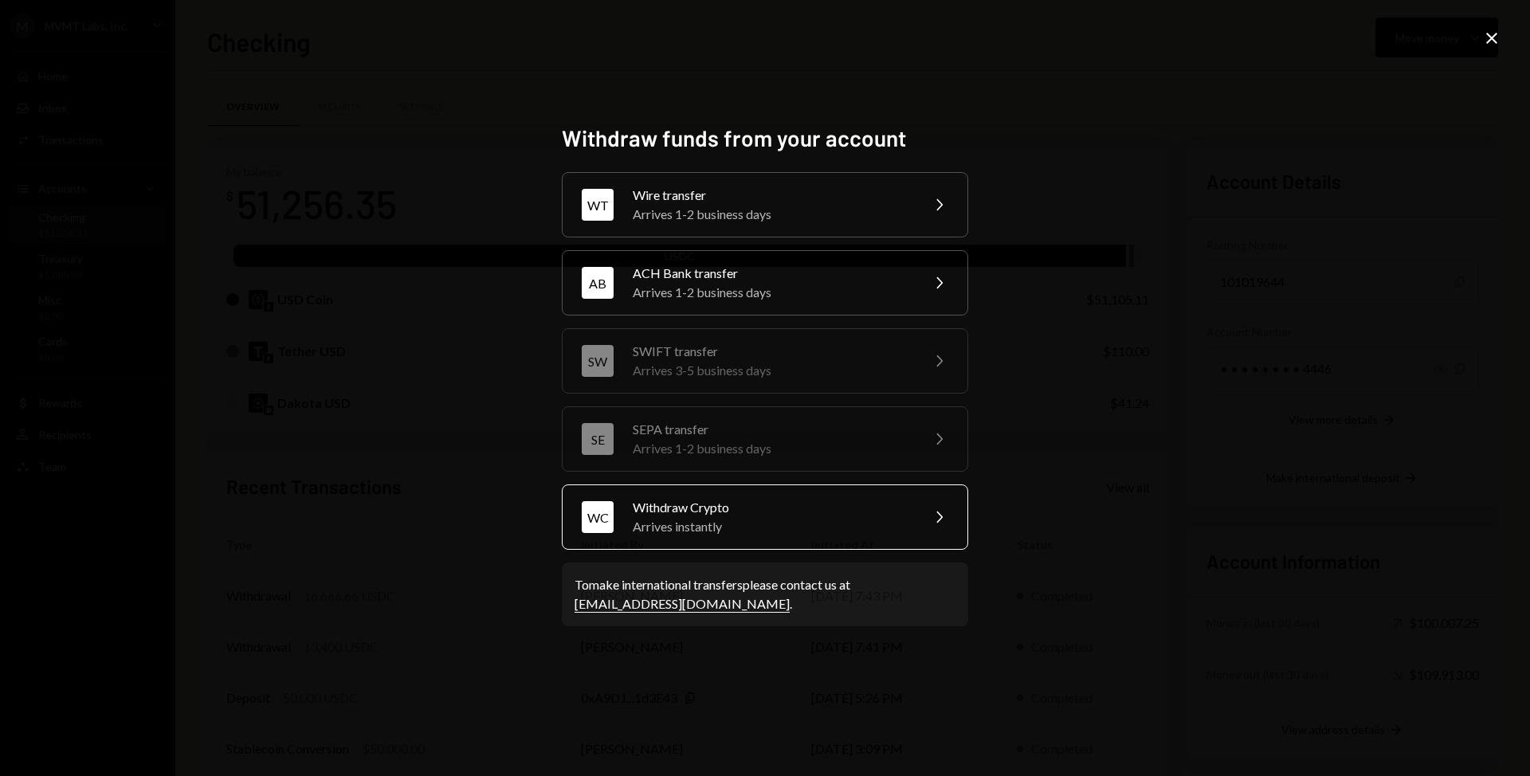
click at [882, 510] on div "Withdraw Crypto" at bounding box center [771, 507] width 277 height 19
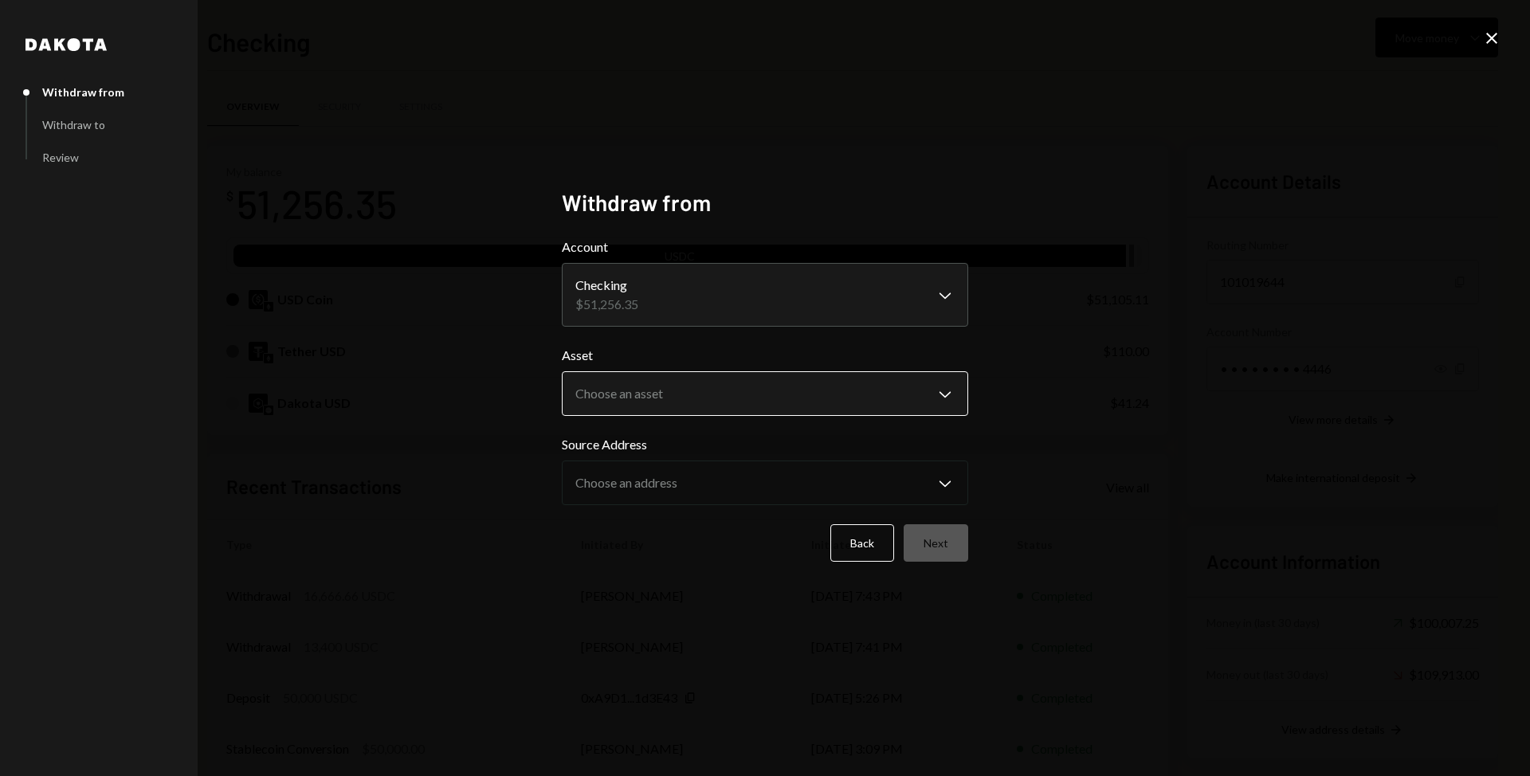
click at [879, 386] on body "M MVMT Labs, Inc. Caret Down Home Home Inbox Inbox Activities Transactions Acco…" at bounding box center [765, 388] width 1530 height 776
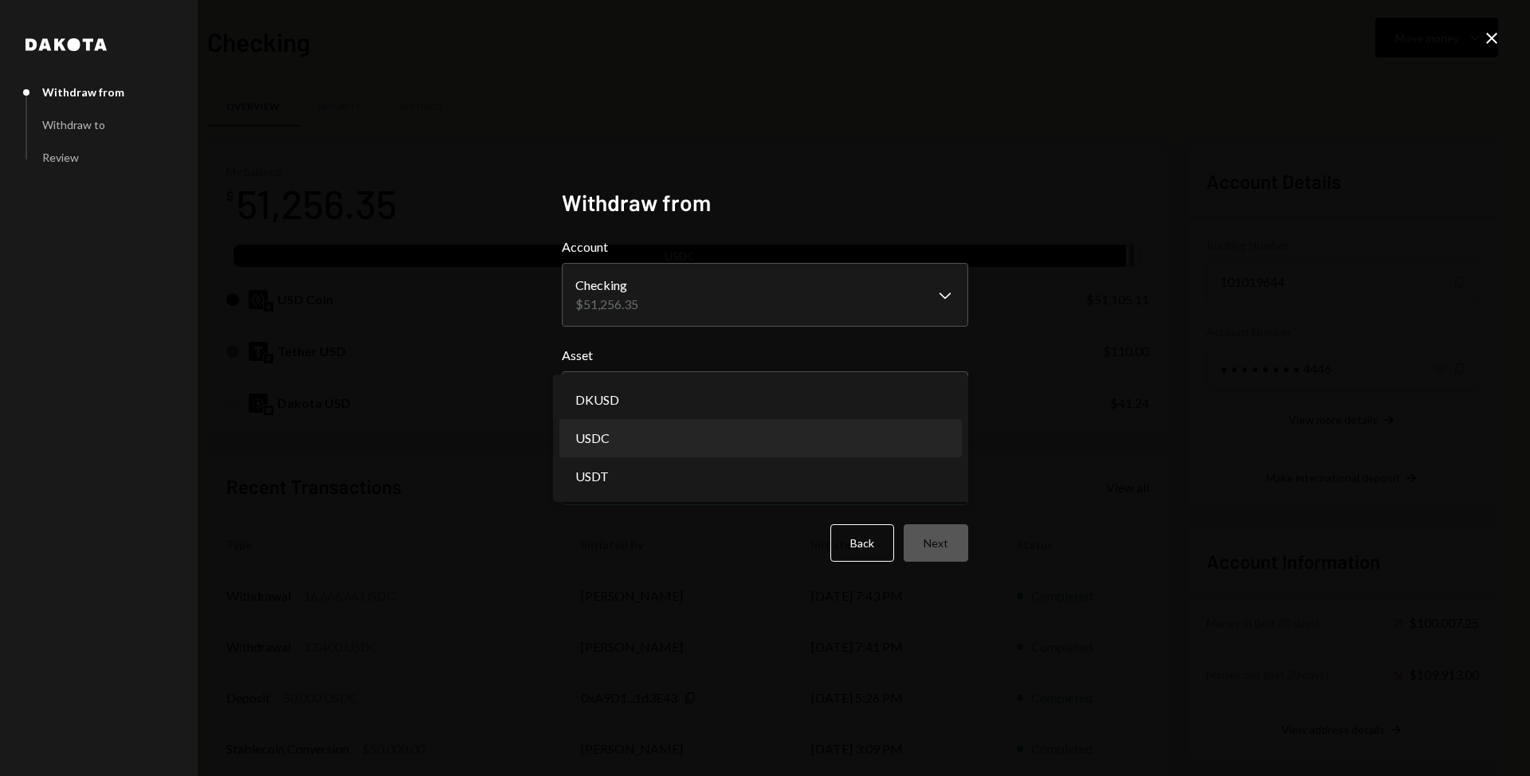
select select "****"
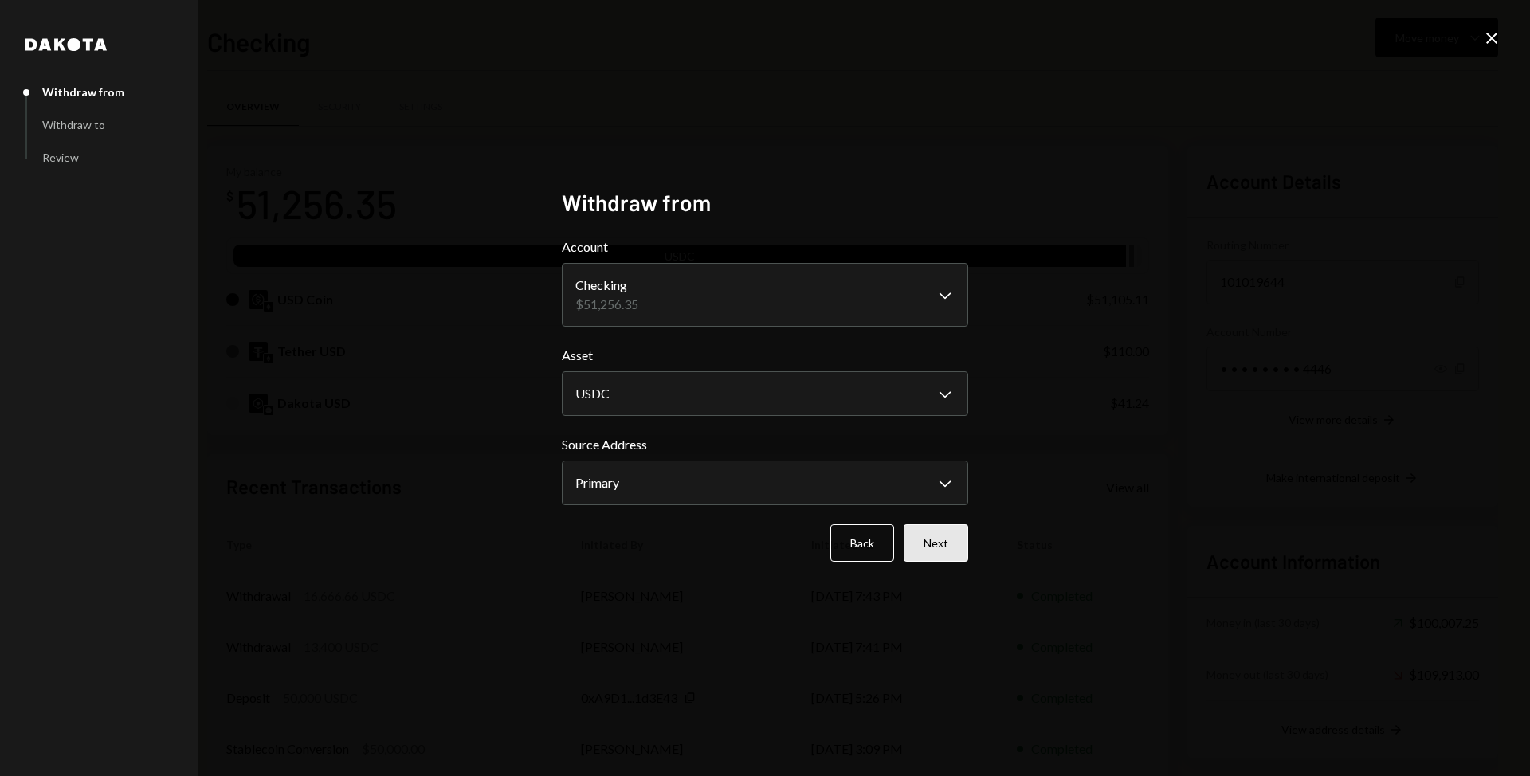
click at [915, 532] on button "Next" at bounding box center [936, 542] width 65 height 37
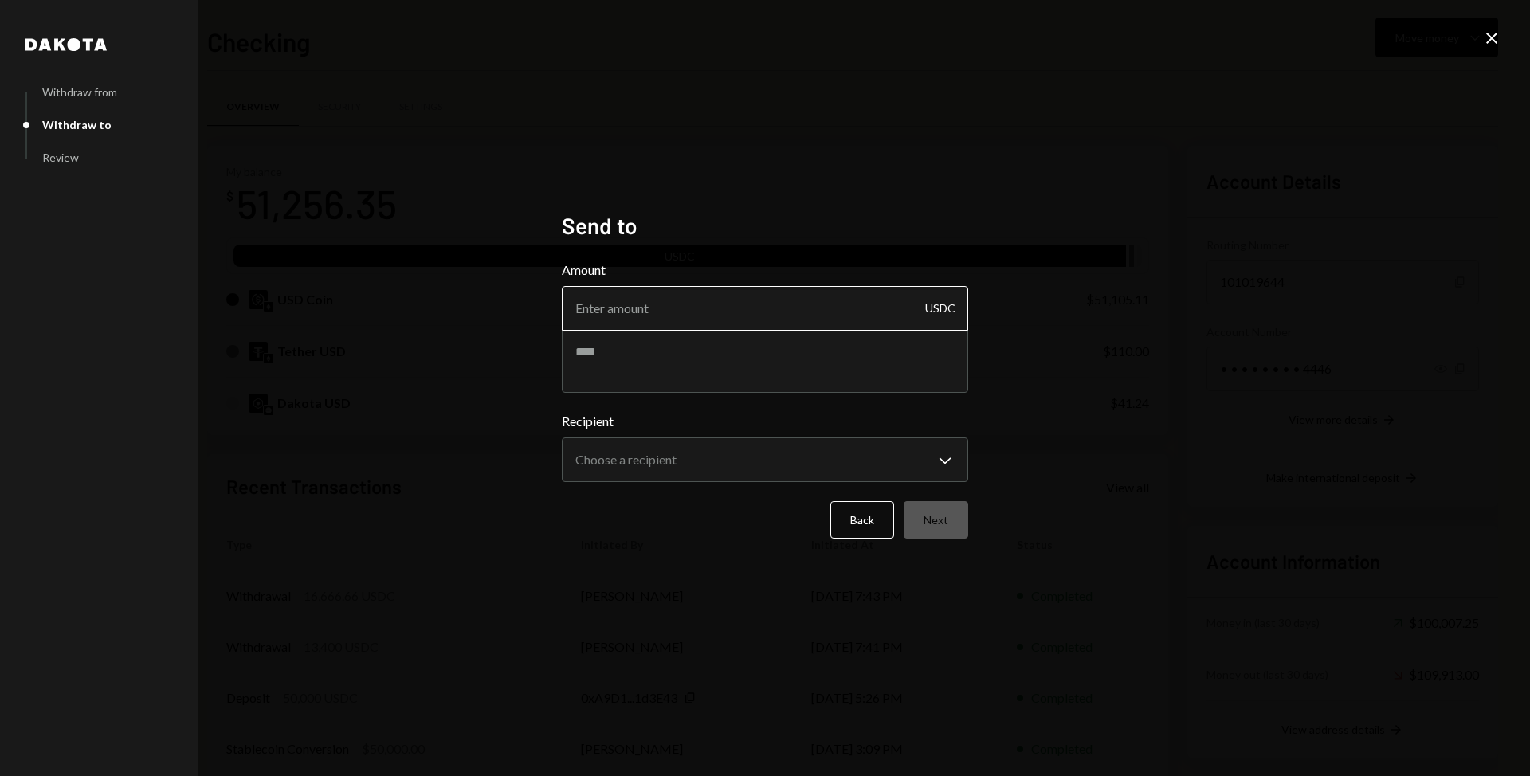
click at [602, 316] on input "Amount" at bounding box center [765, 308] width 406 height 45
type input "10416.67"
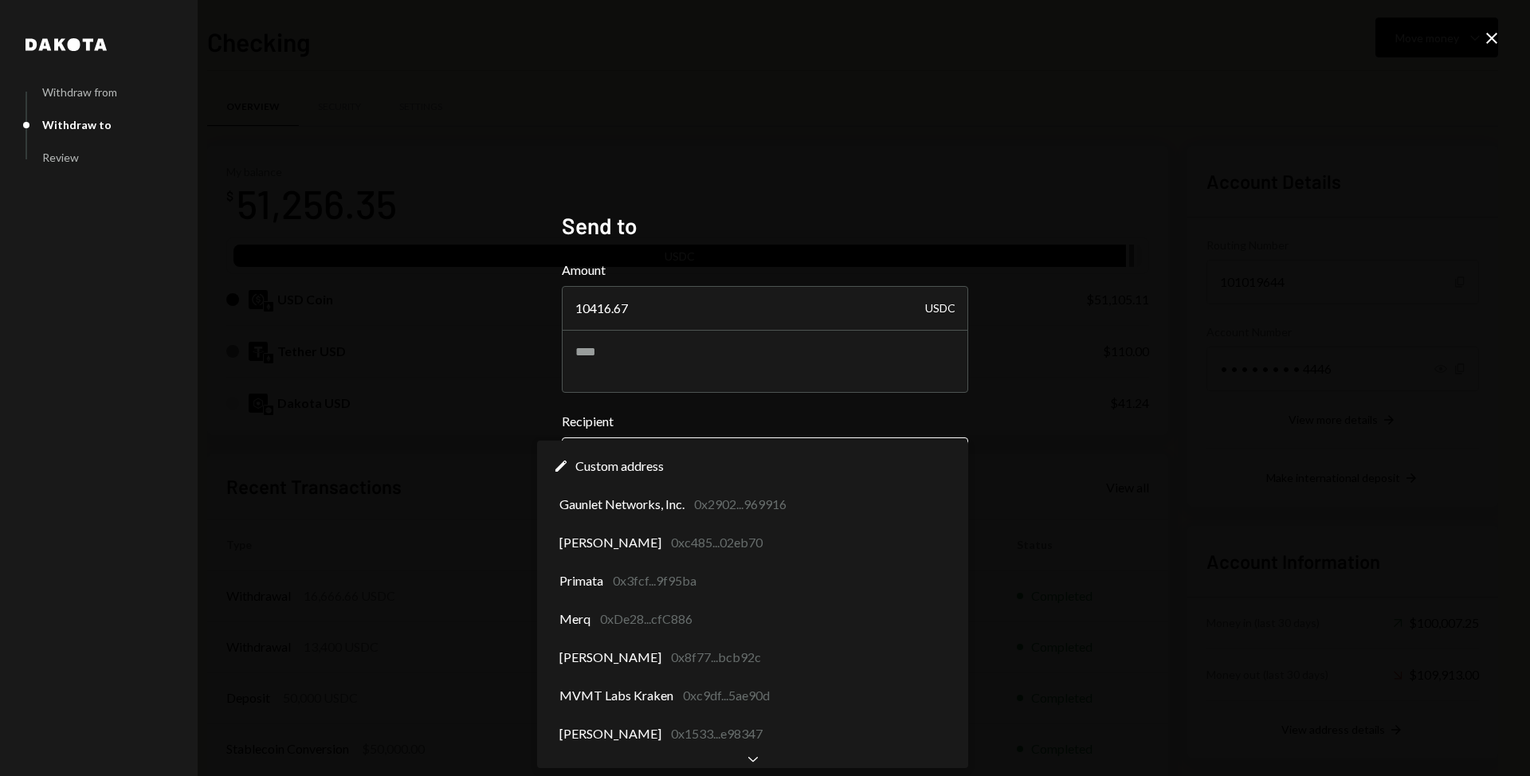
click at [627, 460] on body "M MVMT Labs, Inc. Caret Down Home Home Inbox Inbox Activities Transactions Acco…" at bounding box center [765, 388] width 1530 height 776
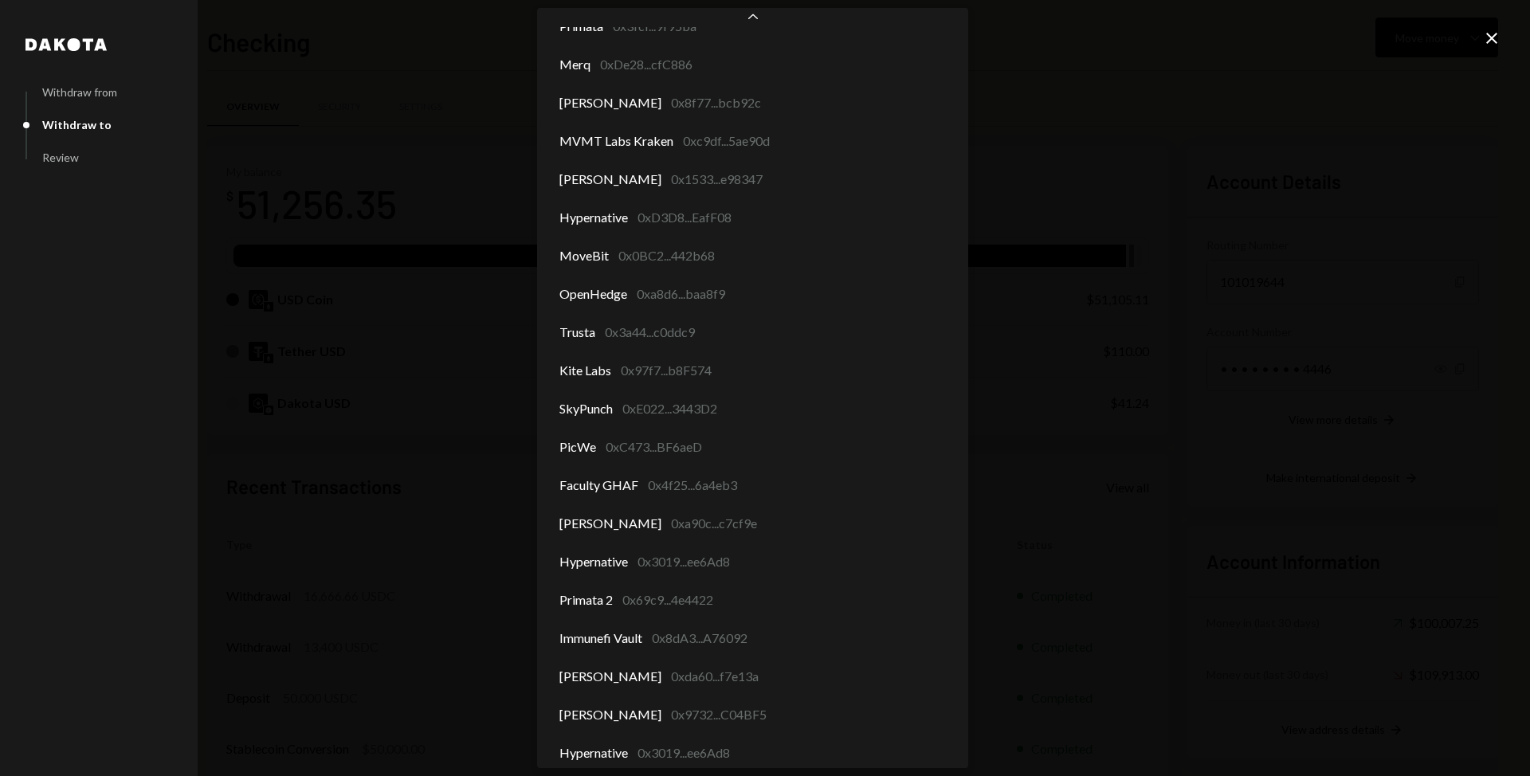
scroll to position [151, 0]
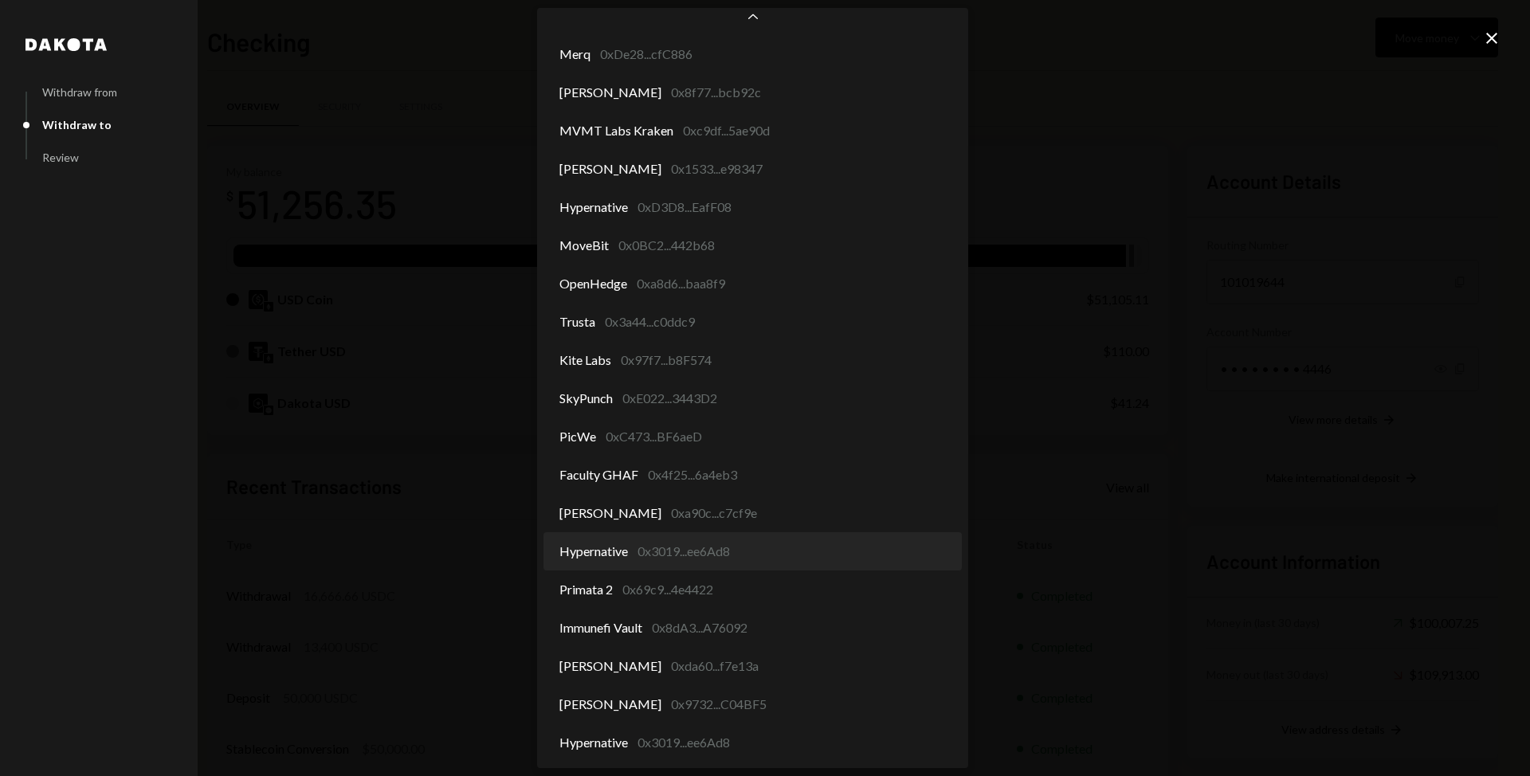
select select "**********"
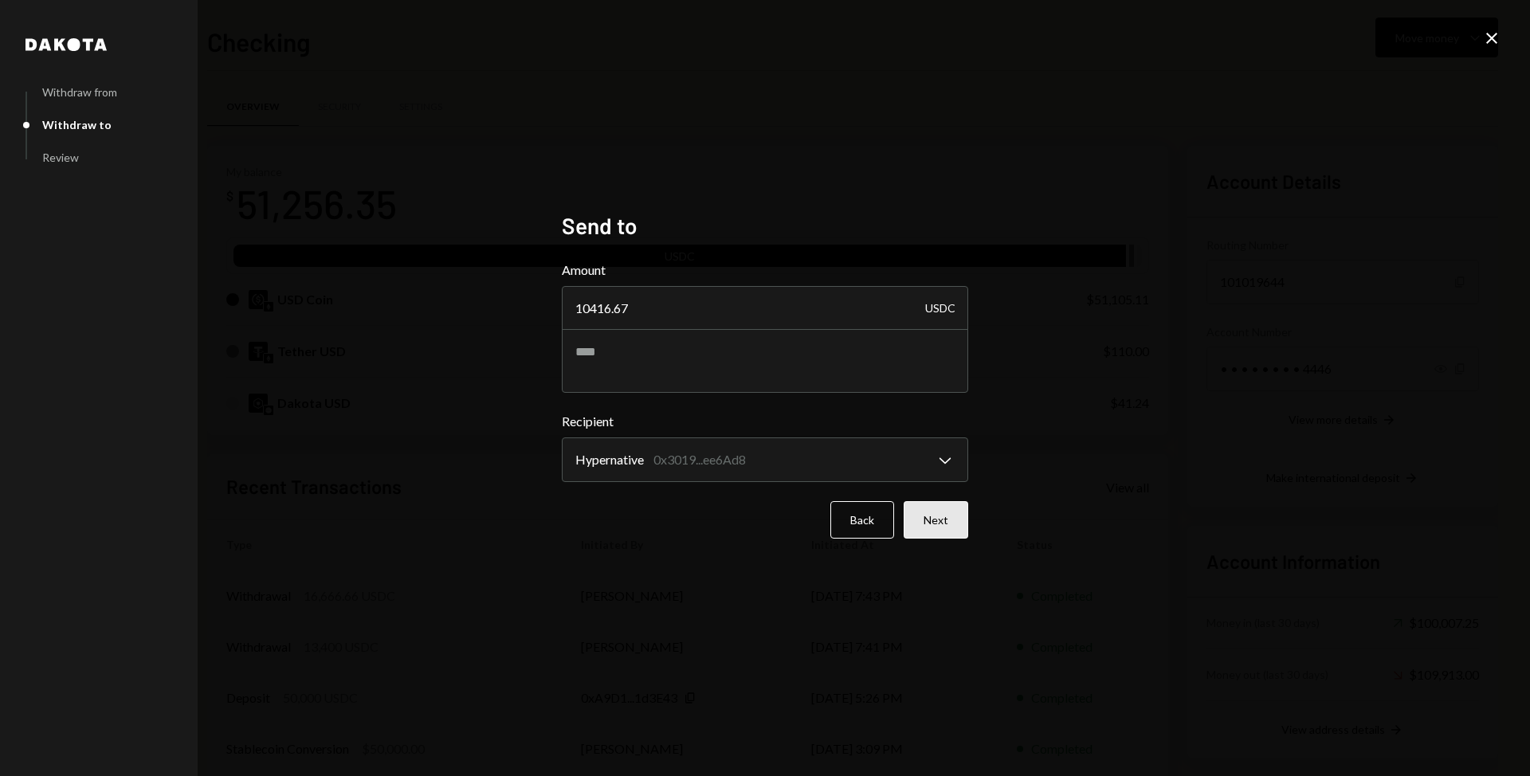
click at [939, 501] on button "Next" at bounding box center [936, 519] width 65 height 37
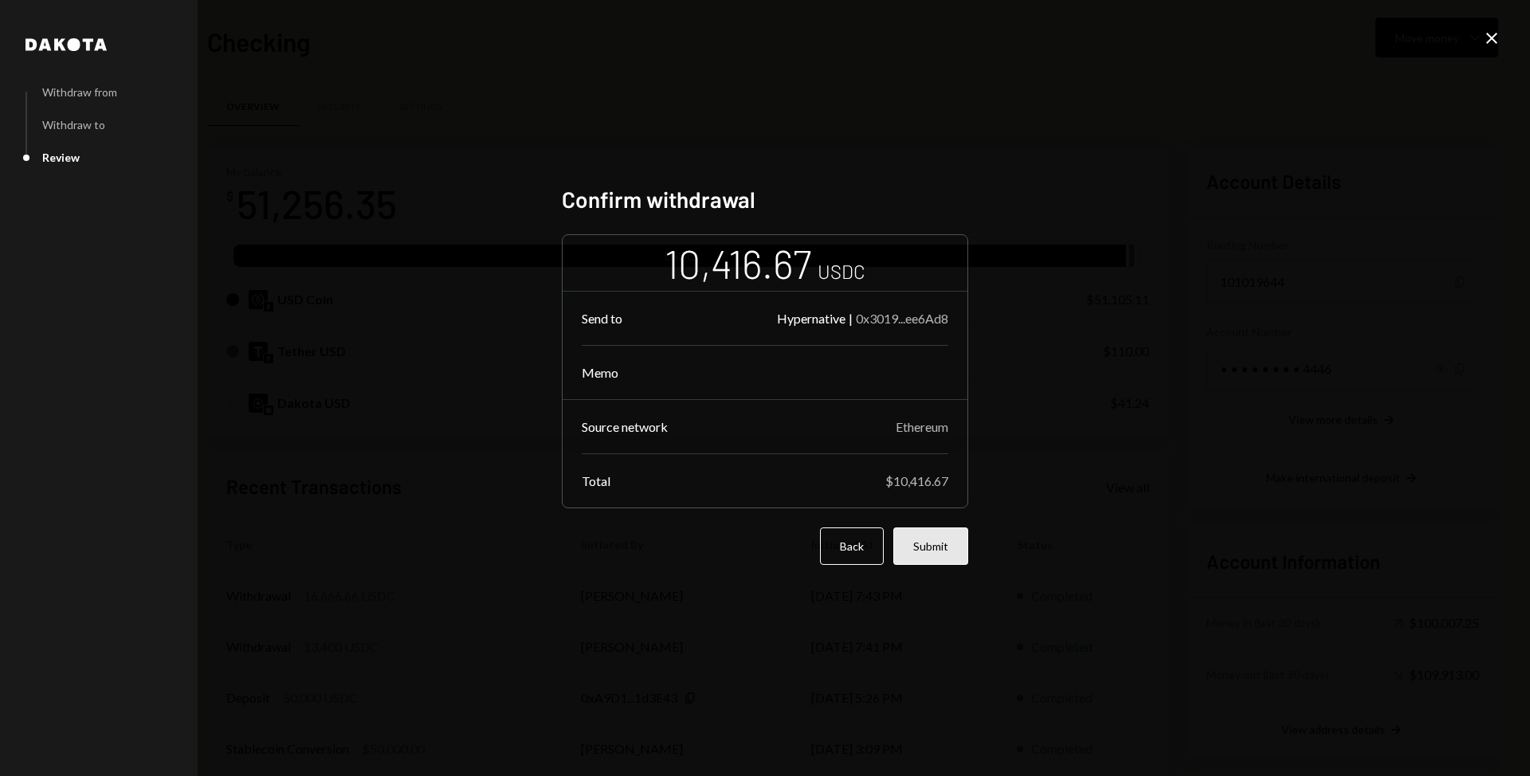
click at [939, 544] on button "Submit" at bounding box center [930, 546] width 75 height 37
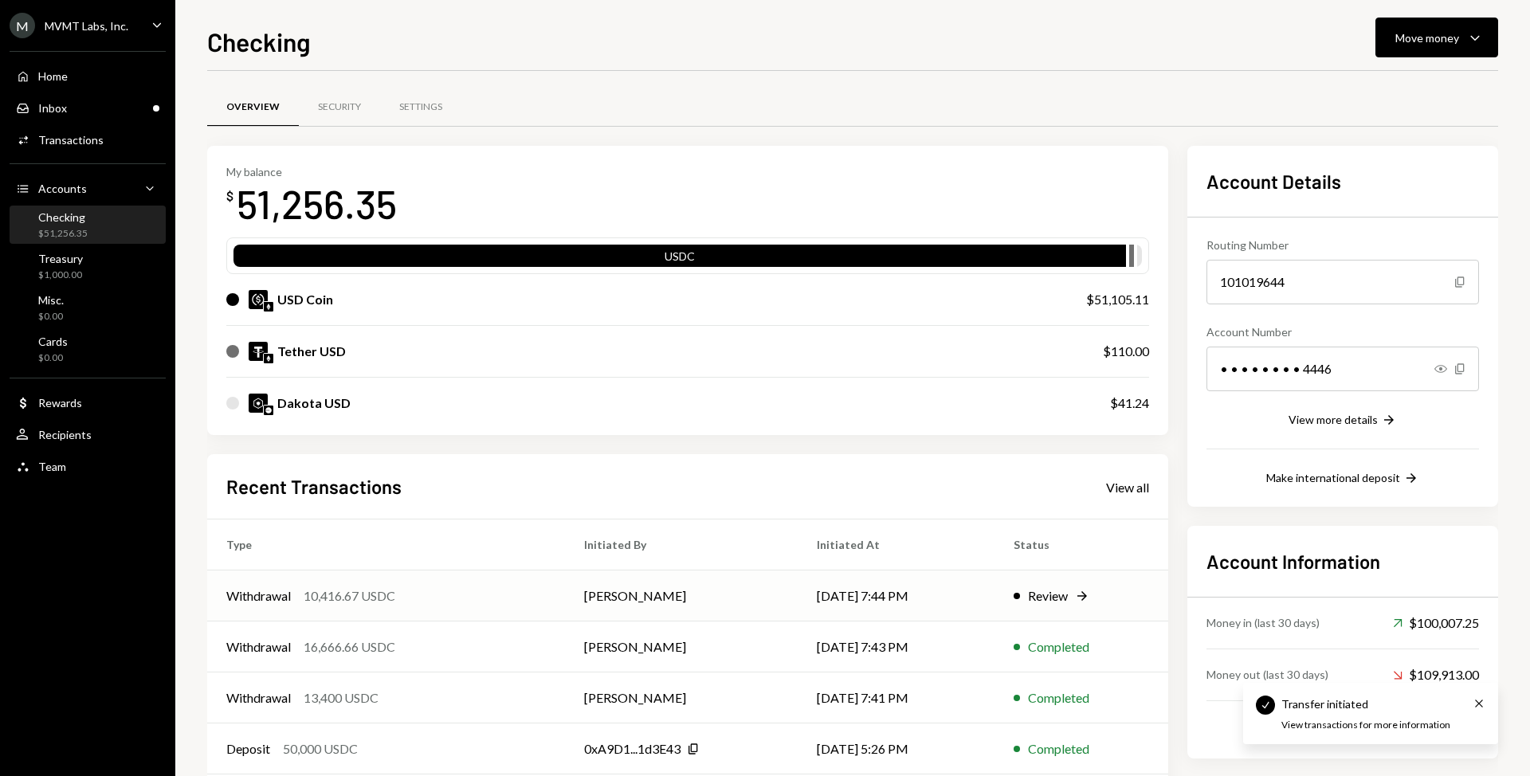
click at [484, 592] on div "Withdrawal 10,416.67 USDC" at bounding box center [386, 595] width 320 height 19
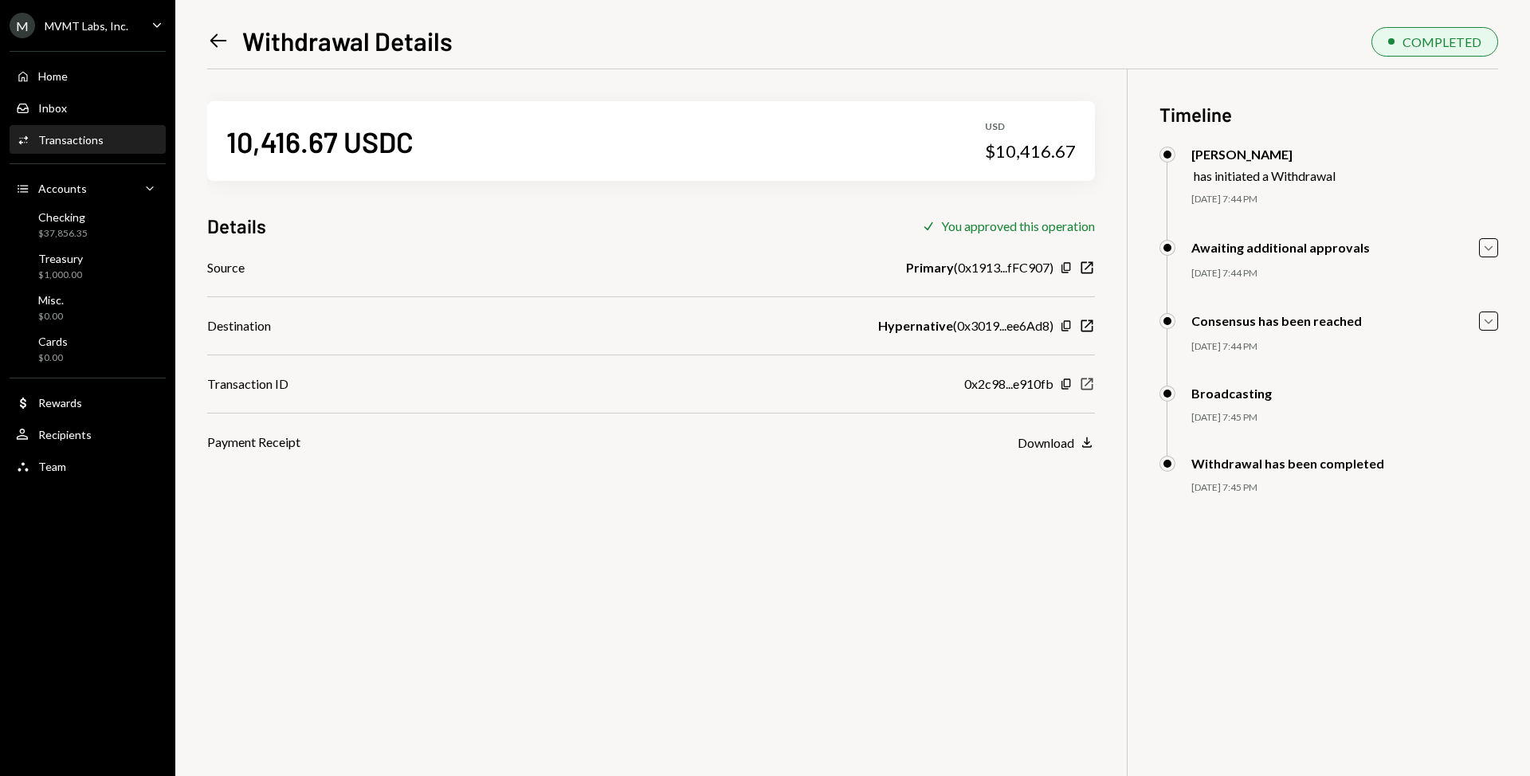
click at [1085, 387] on icon "New Window" at bounding box center [1087, 384] width 16 height 16
click at [63, 233] on div "$21,189.69" at bounding box center [62, 234] width 49 height 14
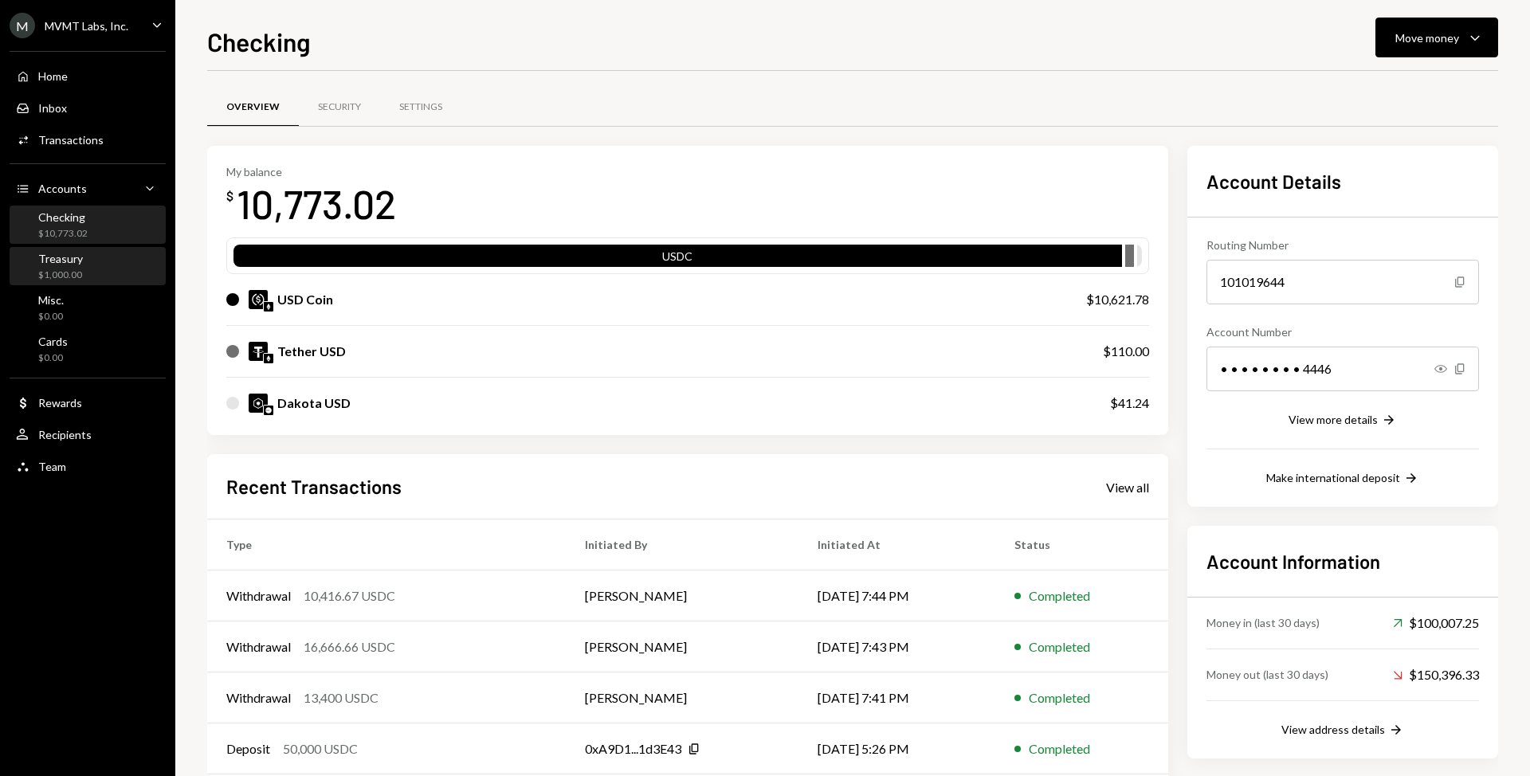
click at [83, 253] on div "Treasury $1,000.00" at bounding box center [87, 267] width 143 height 30
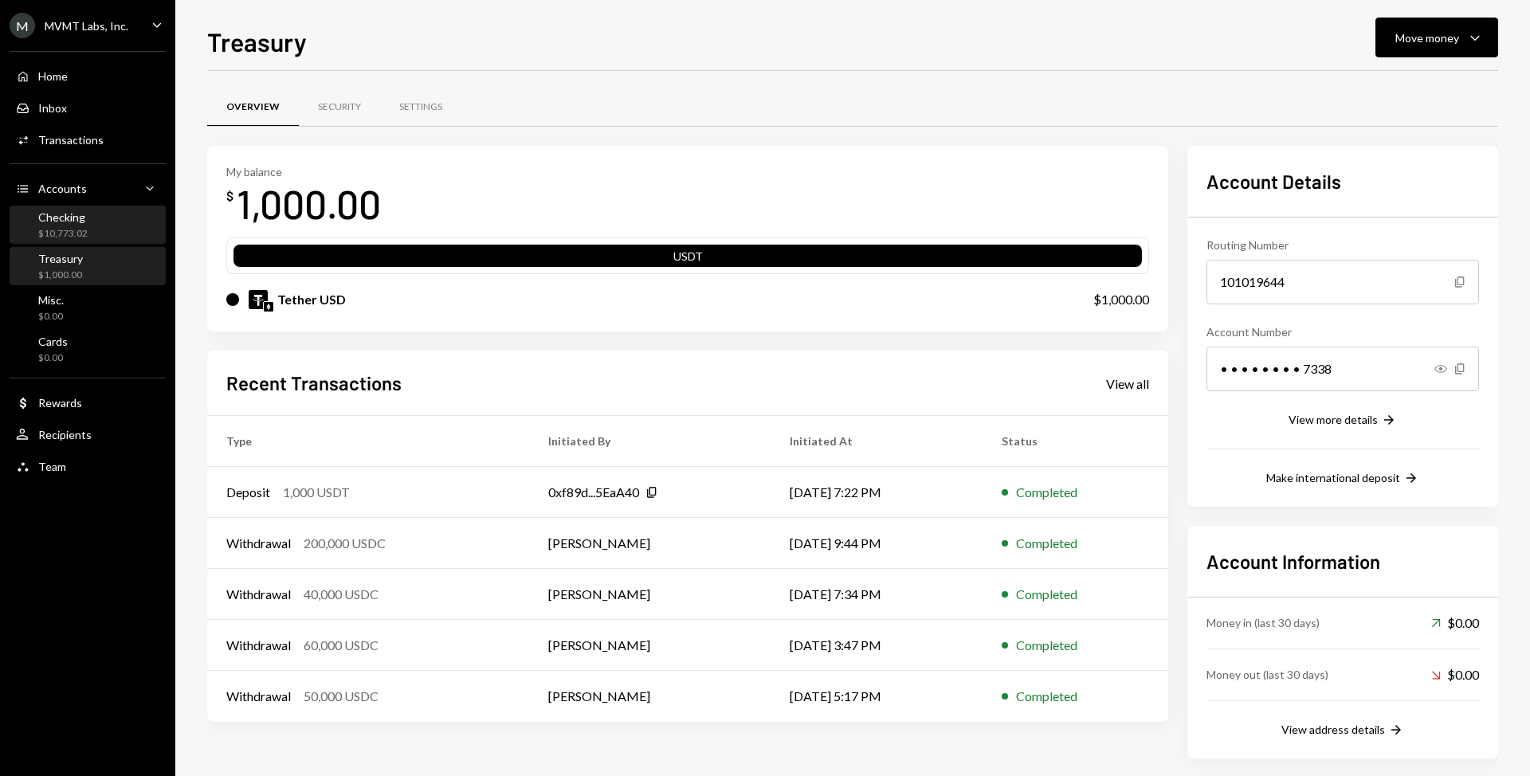
click at [94, 222] on div "Checking $10,773.02" at bounding box center [87, 225] width 143 height 30
